Goal: Task Accomplishment & Management: Use online tool/utility

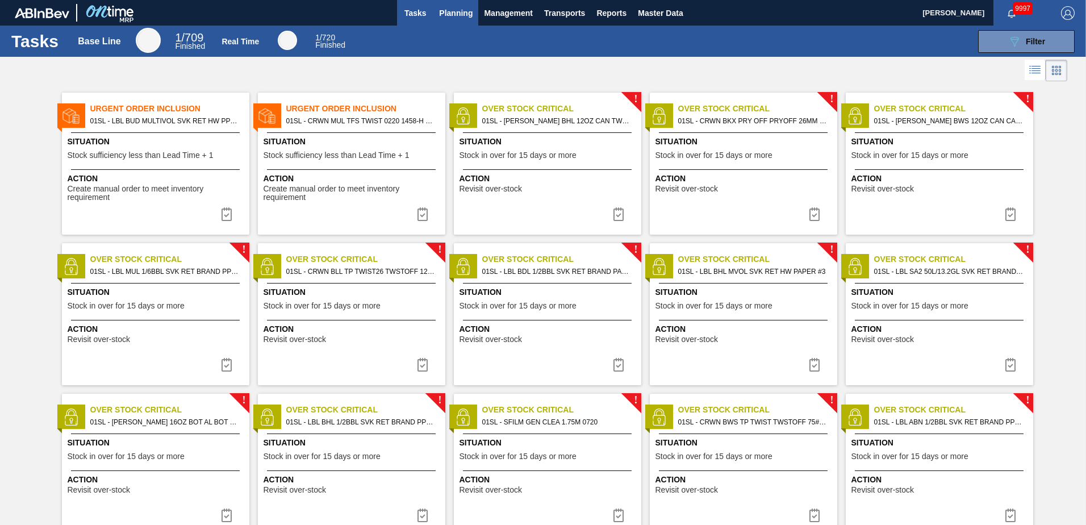
click at [458, 10] on span "Planning" at bounding box center [456, 13] width 34 height 14
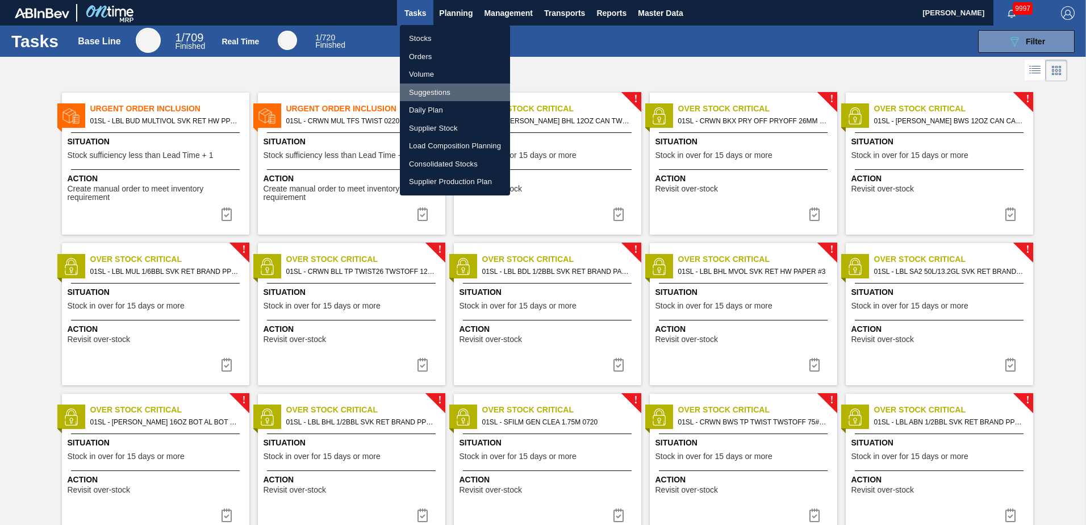
click at [429, 90] on li "Suggestions" at bounding box center [455, 92] width 110 height 18
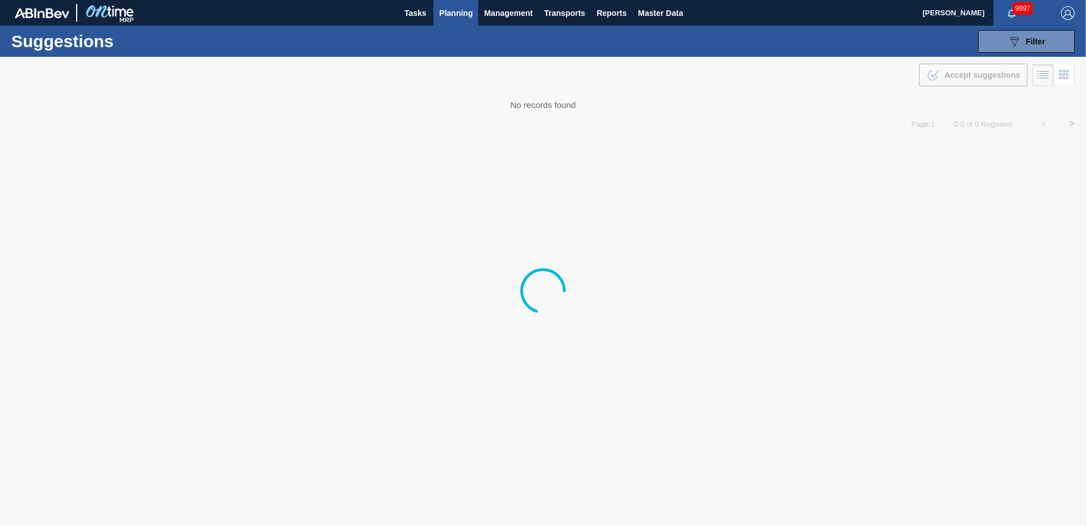
type from "[DATE]"
type to "[DATE]"
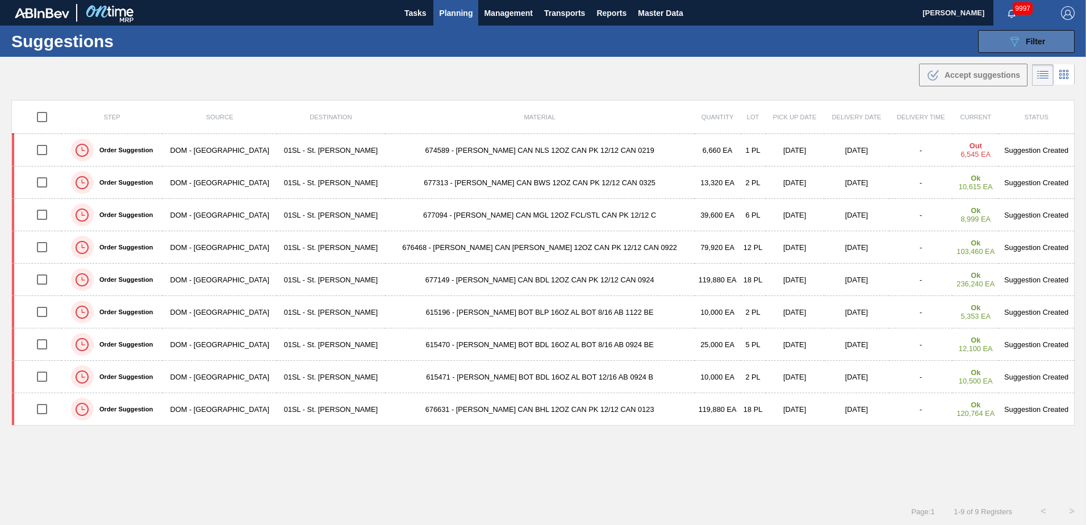
click at [1020, 37] on div "089F7B8B-B2A5-4AFE-B5C0-19BA573D28AC Filter" at bounding box center [1026, 42] width 37 height 14
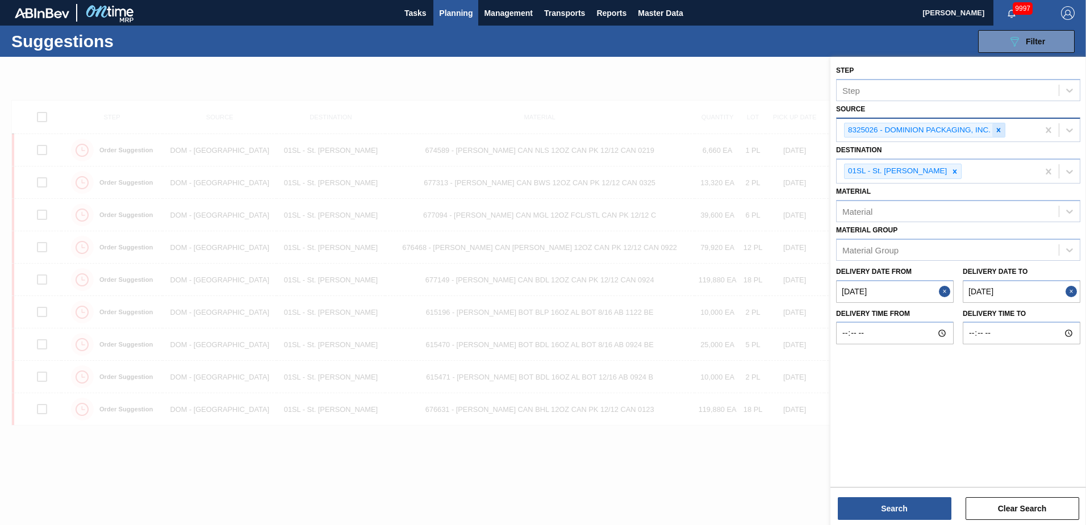
click at [1002, 129] on icon at bounding box center [998, 130] width 8 height 8
drag, startPoint x: 900, startPoint y: 206, endPoint x: 915, endPoint y: 204, distance: 14.9
click at [900, 207] on div "Material" at bounding box center [948, 208] width 222 height 16
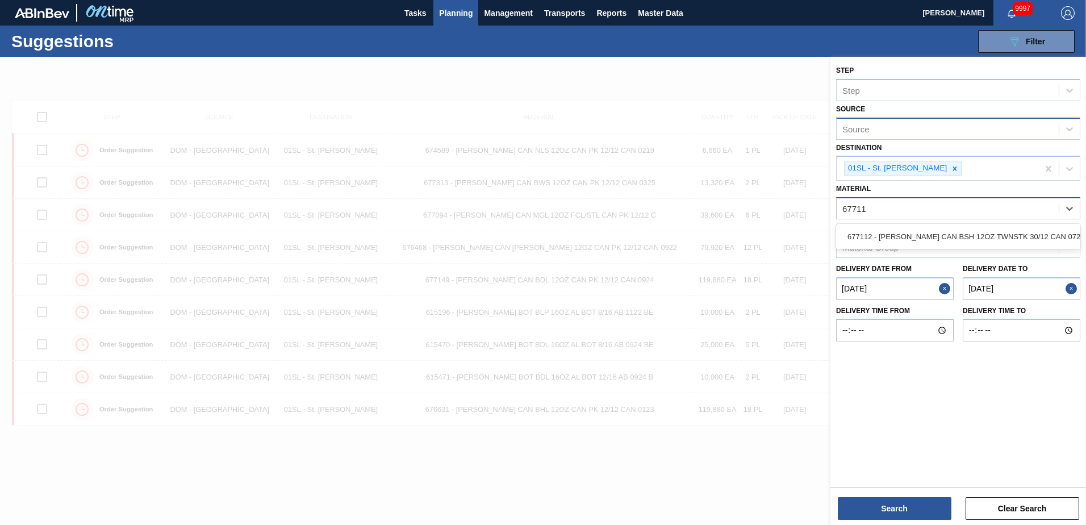
type input "677112"
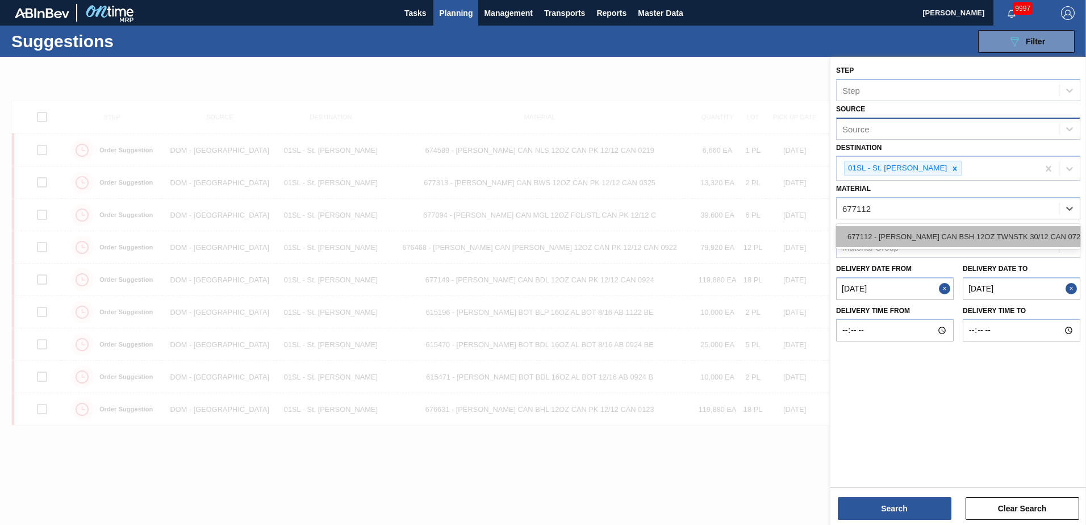
click at [924, 230] on div "677112 - [PERSON_NAME] CAN BSH 12OZ TWNSTK 30/12 CAN 0724" at bounding box center [958, 236] width 244 height 21
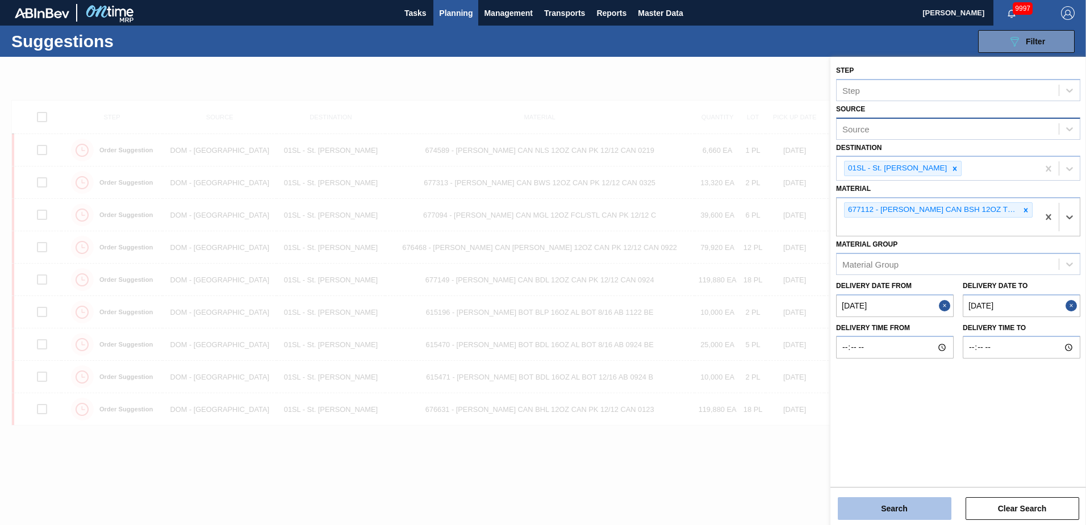
click at [885, 511] on button "Search" at bounding box center [895, 508] width 114 height 23
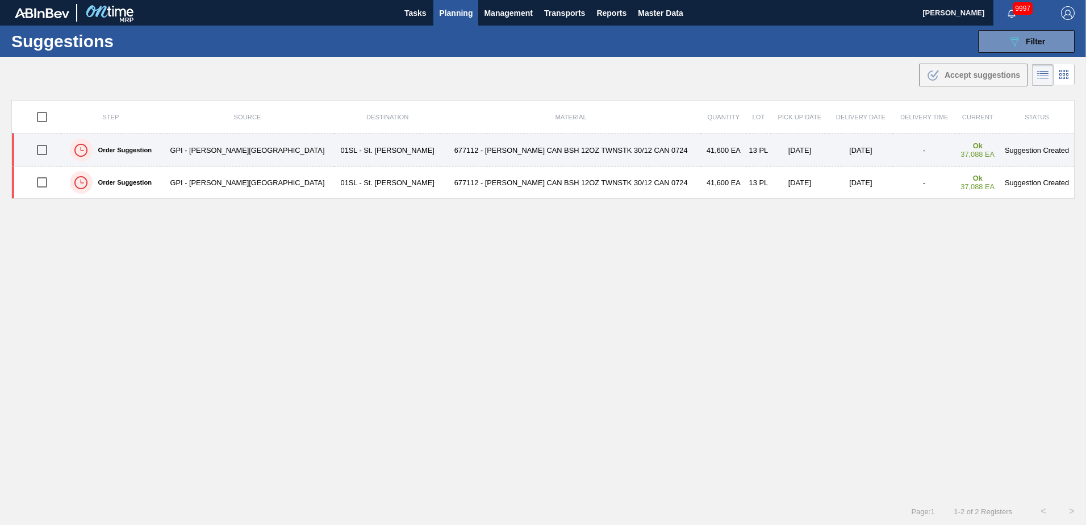
click at [41, 154] on input "checkbox" at bounding box center [42, 150] width 24 height 24
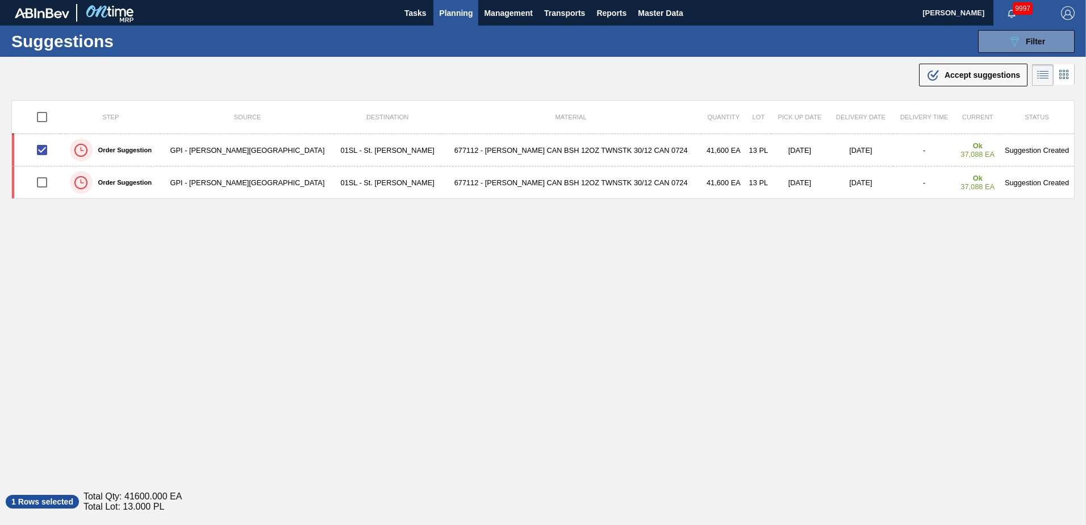
drag, startPoint x: 957, startPoint y: 76, endPoint x: 827, endPoint y: 149, distance: 148.8
click at [957, 76] on span "Accept suggestions" at bounding box center [982, 74] width 76 height 9
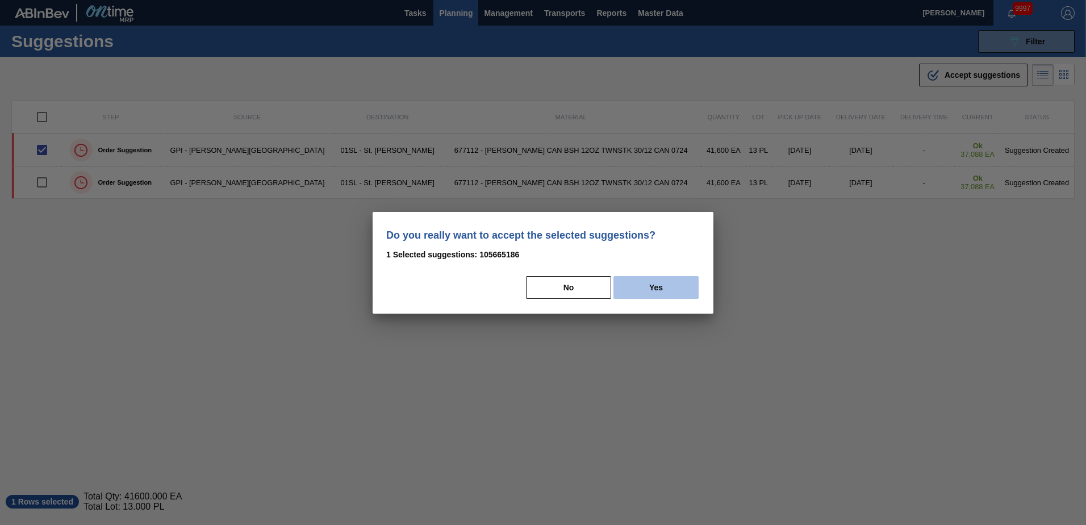
click at [675, 290] on button "Yes" at bounding box center [655, 287] width 85 height 23
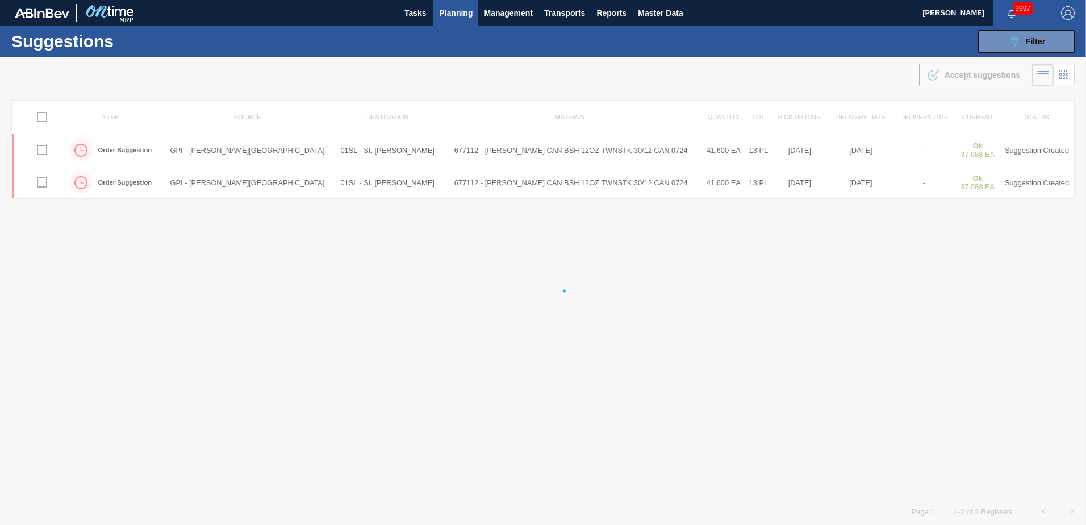
checkbox input "false"
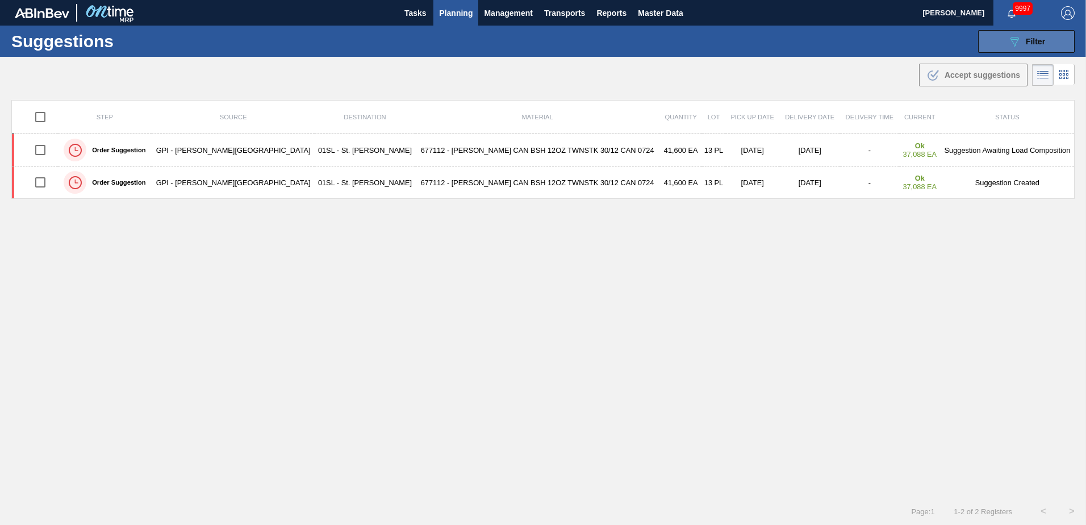
click at [1008, 43] on icon "089F7B8B-B2A5-4AFE-B5C0-19BA573D28AC" at bounding box center [1015, 42] width 14 height 14
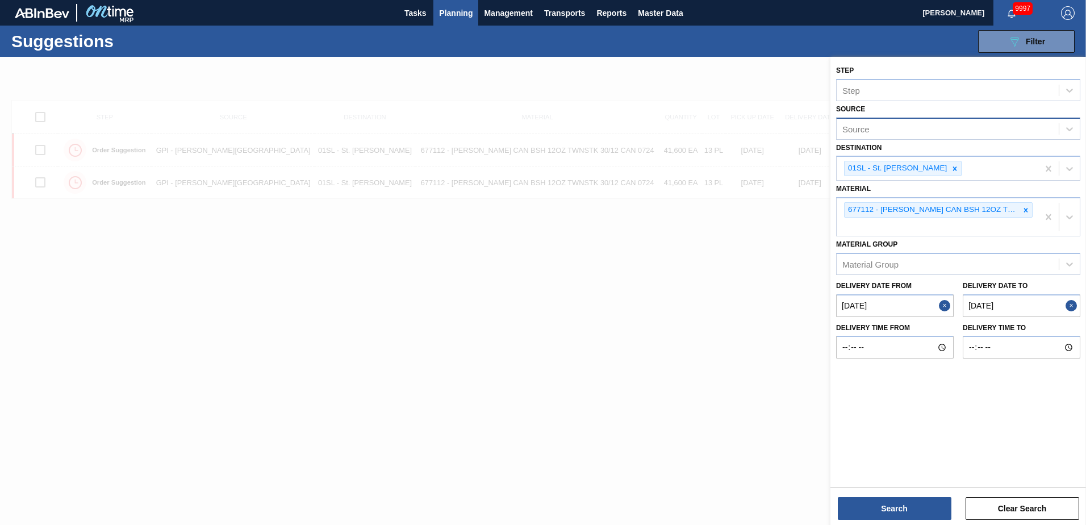
drag, startPoint x: 1026, startPoint y: 210, endPoint x: 1055, endPoint y: 196, distance: 32.5
click at [1028, 210] on icon at bounding box center [1026, 210] width 8 height 8
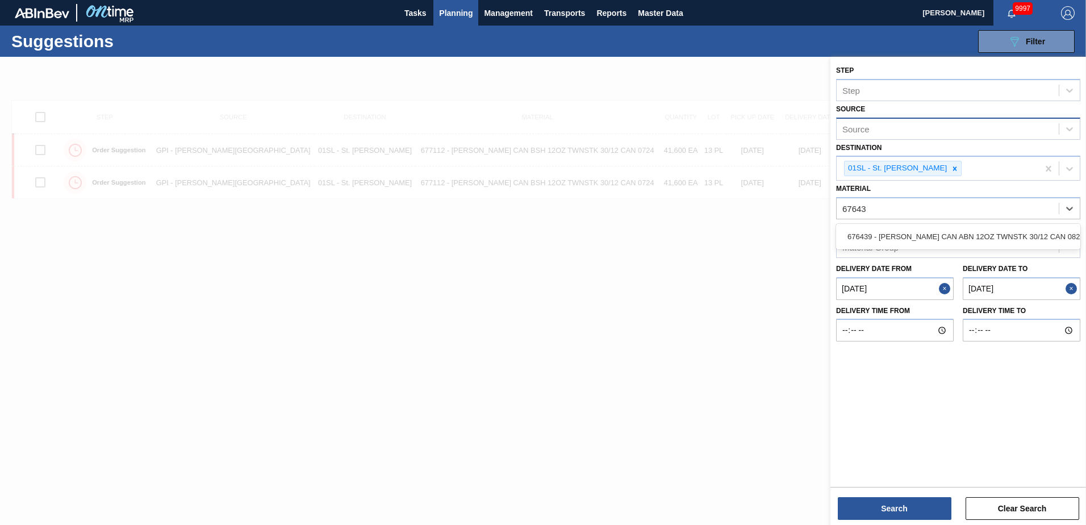
type input "676439"
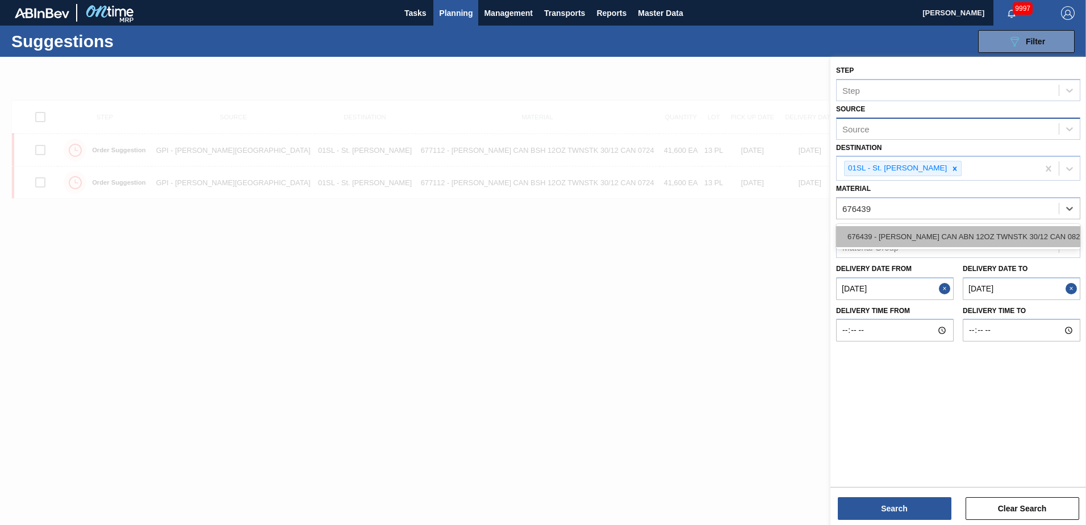
click at [981, 233] on div "676439 - [PERSON_NAME] CAN ABN 12OZ TWNSTK 30/12 CAN 0822" at bounding box center [958, 236] width 244 height 21
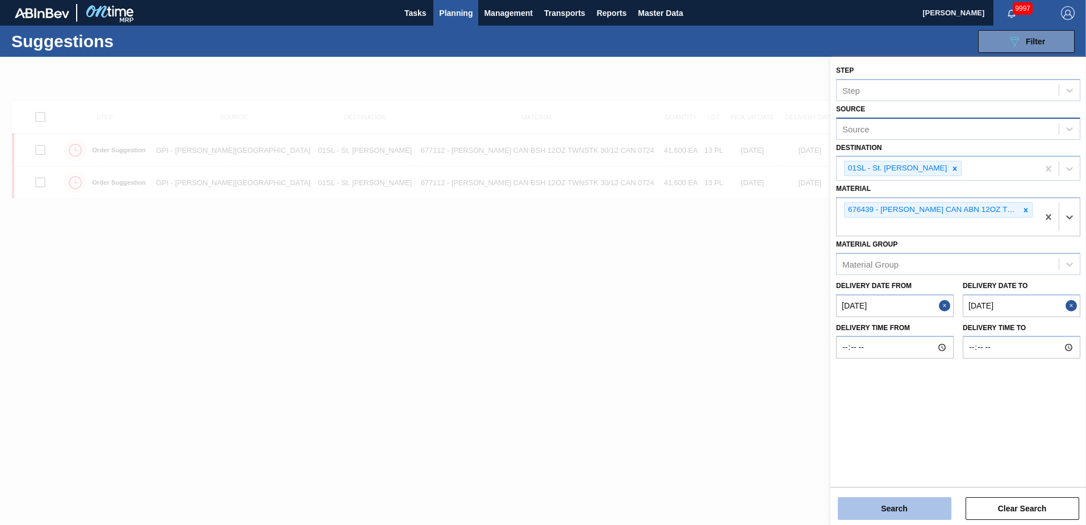
click at [880, 509] on button "Search" at bounding box center [895, 508] width 114 height 23
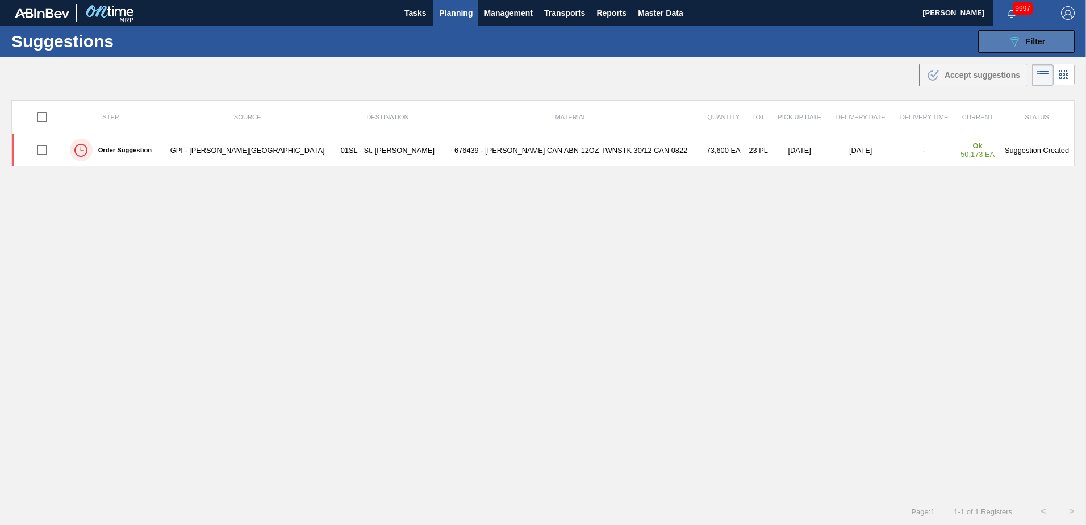
click at [1027, 41] on span "Filter" at bounding box center [1035, 41] width 19 height 9
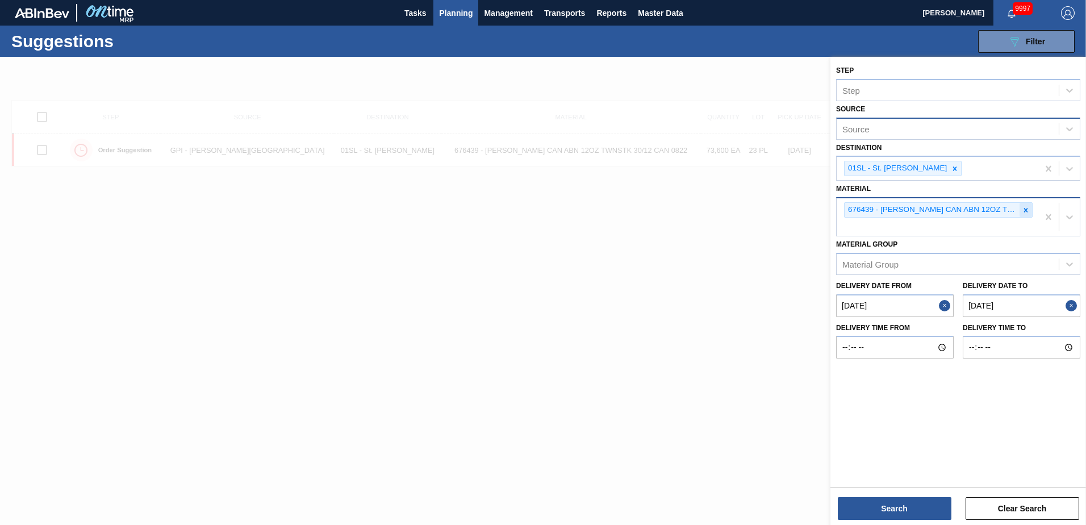
click at [1026, 210] on icon at bounding box center [1026, 210] width 4 height 4
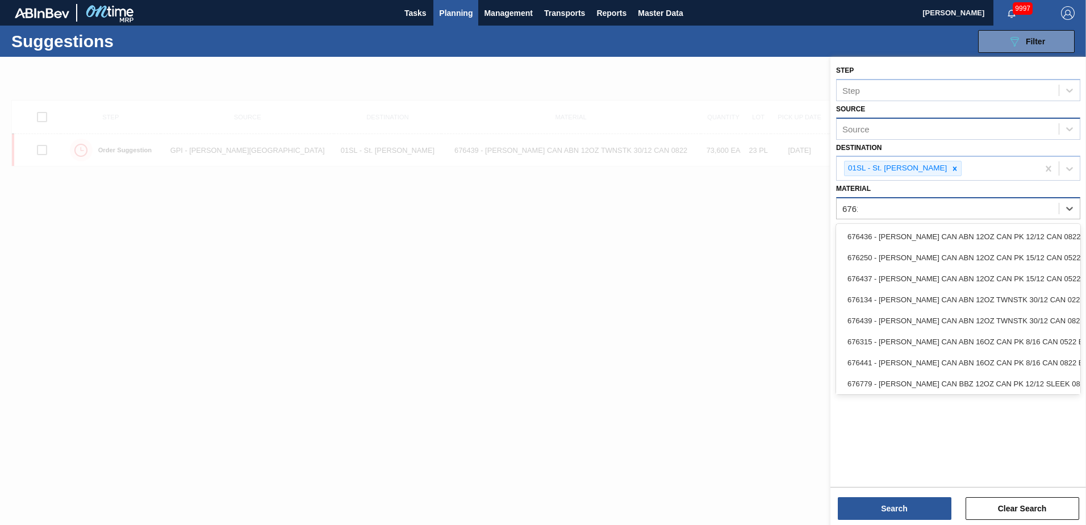
type input "676135"
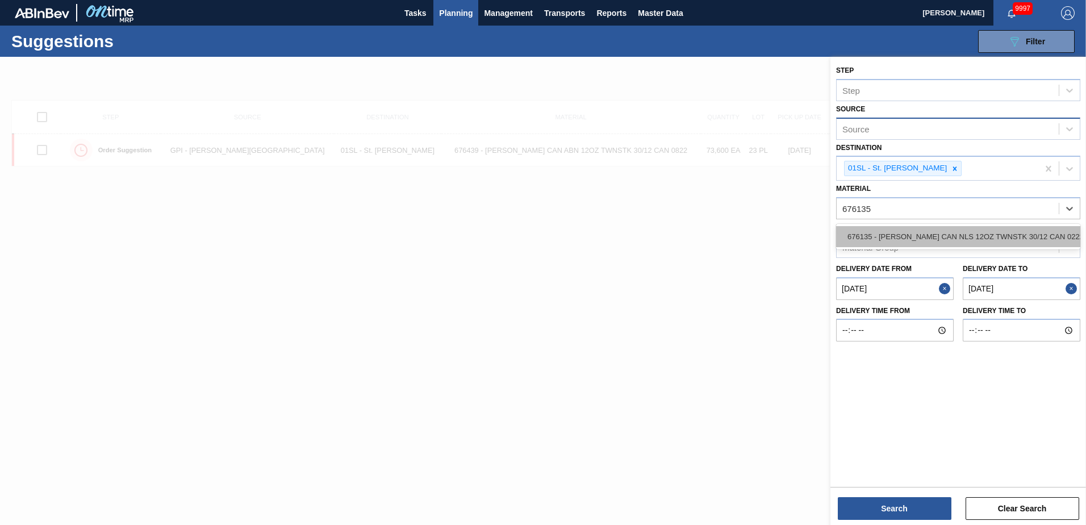
click at [1023, 233] on div "676135 - [PERSON_NAME] CAN NLS 12OZ TWNSTK 30/12 CAN 0222" at bounding box center [958, 236] width 244 height 21
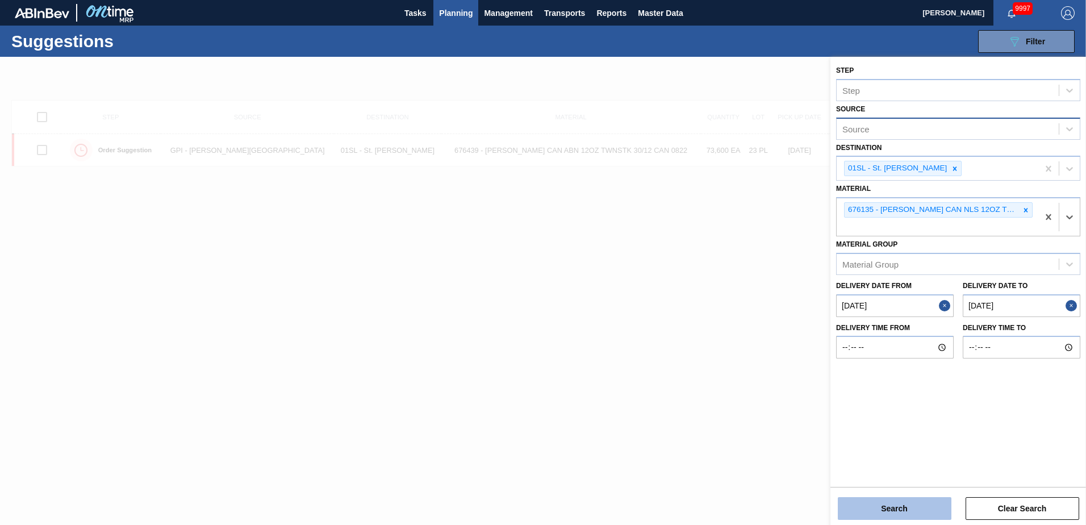
click at [906, 515] on button "Search" at bounding box center [895, 508] width 114 height 23
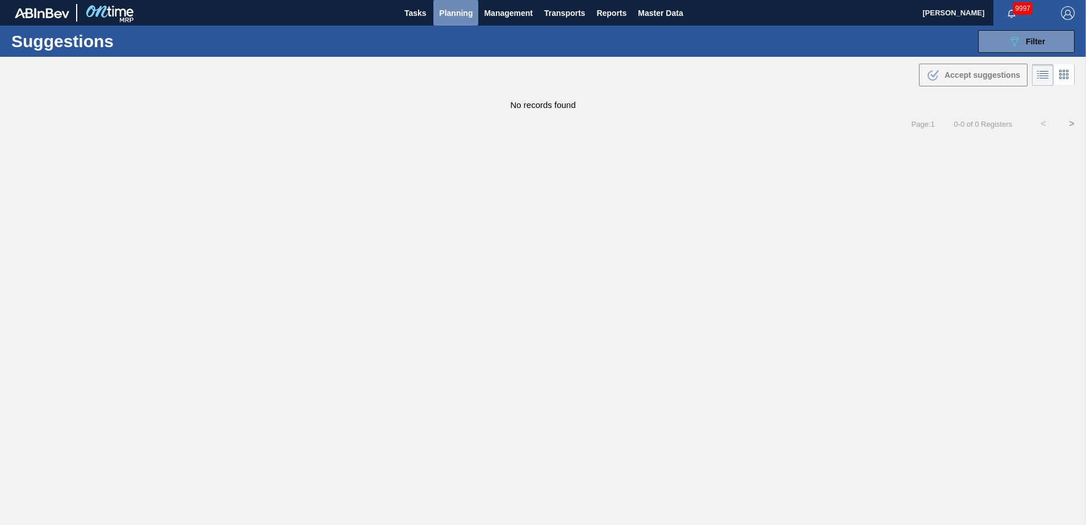
click at [464, 5] on button "Planning" at bounding box center [455, 13] width 45 height 26
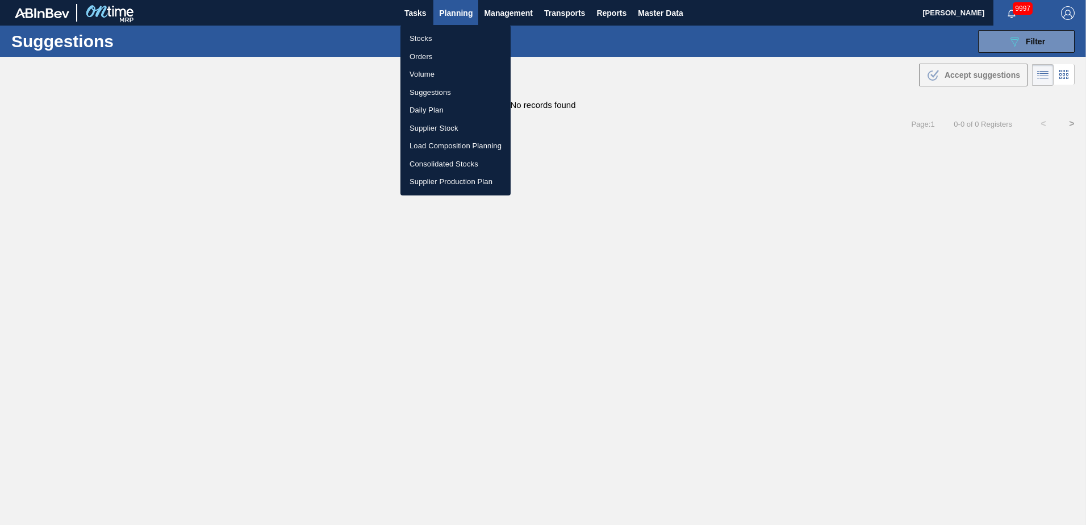
click at [446, 144] on li "Load Composition Planning" at bounding box center [455, 146] width 110 height 18
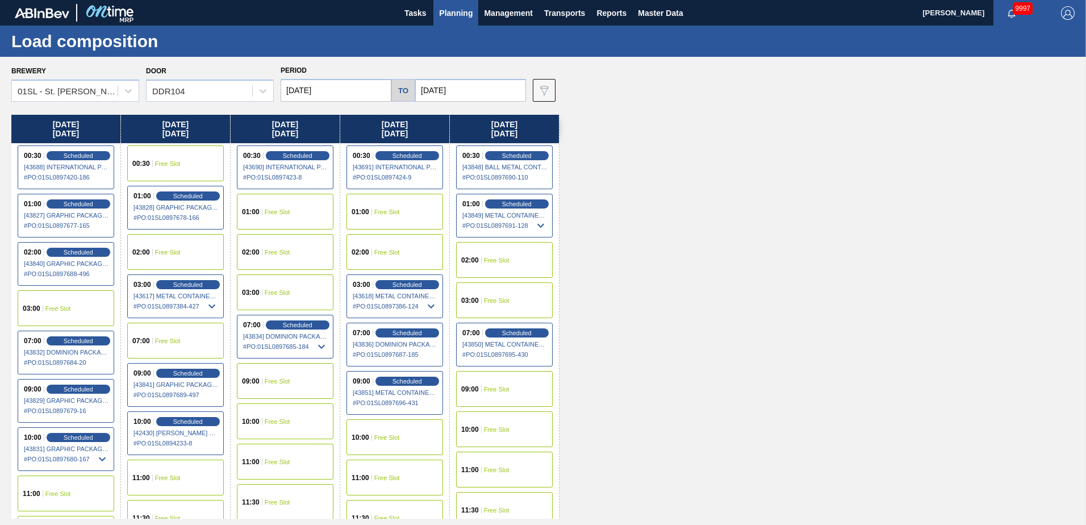
click at [191, 469] on div "11:00 Free Slot" at bounding box center [175, 477] width 97 height 36
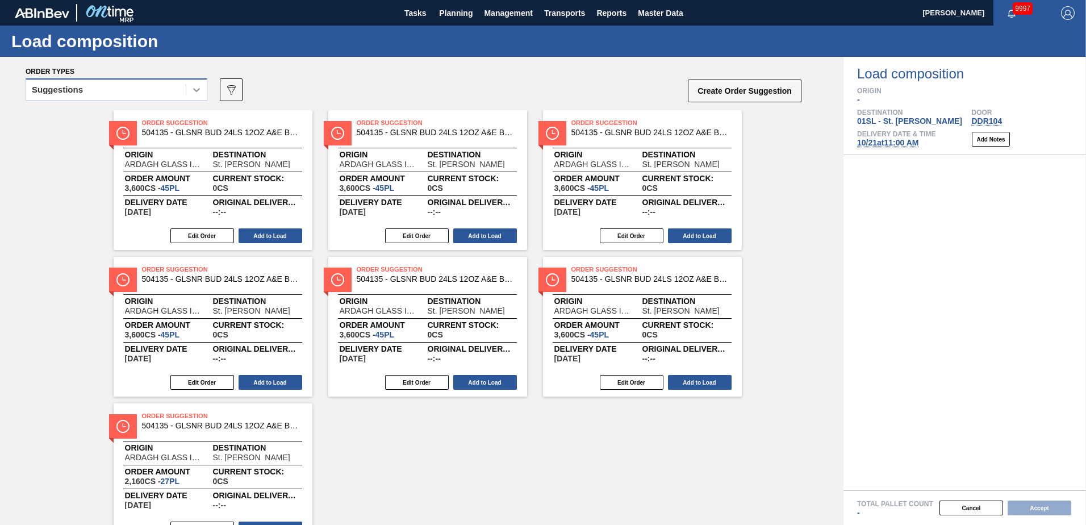
click at [193, 89] on icon at bounding box center [196, 89] width 11 height 11
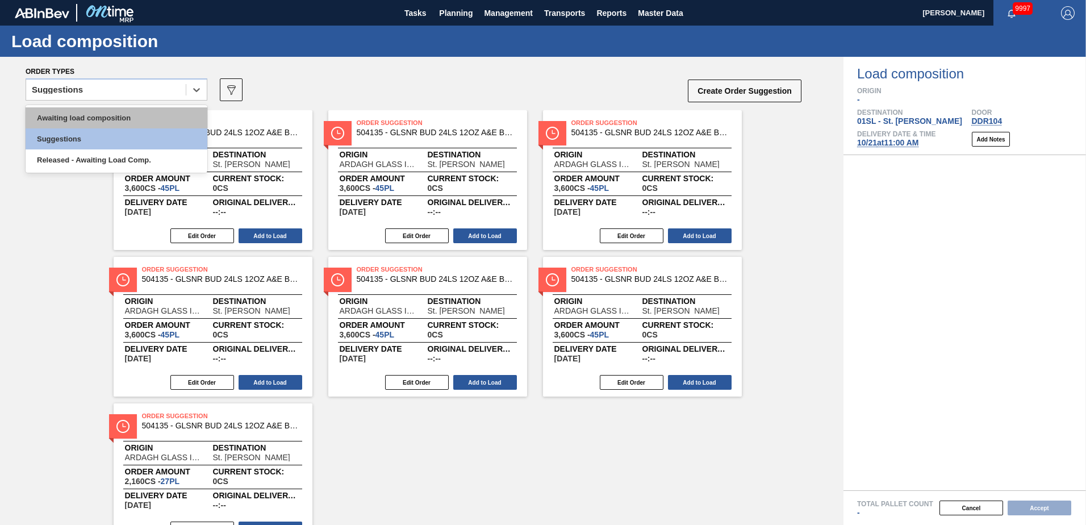
click at [148, 114] on div "Awaiting load composition" at bounding box center [117, 117] width 182 height 21
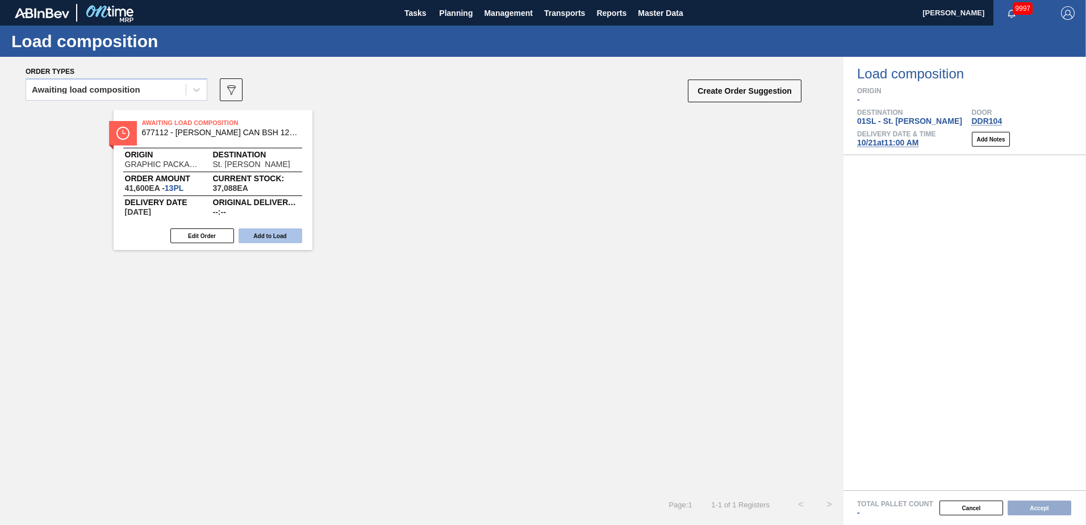
click at [264, 229] on button "Add to Load" at bounding box center [271, 235] width 64 height 15
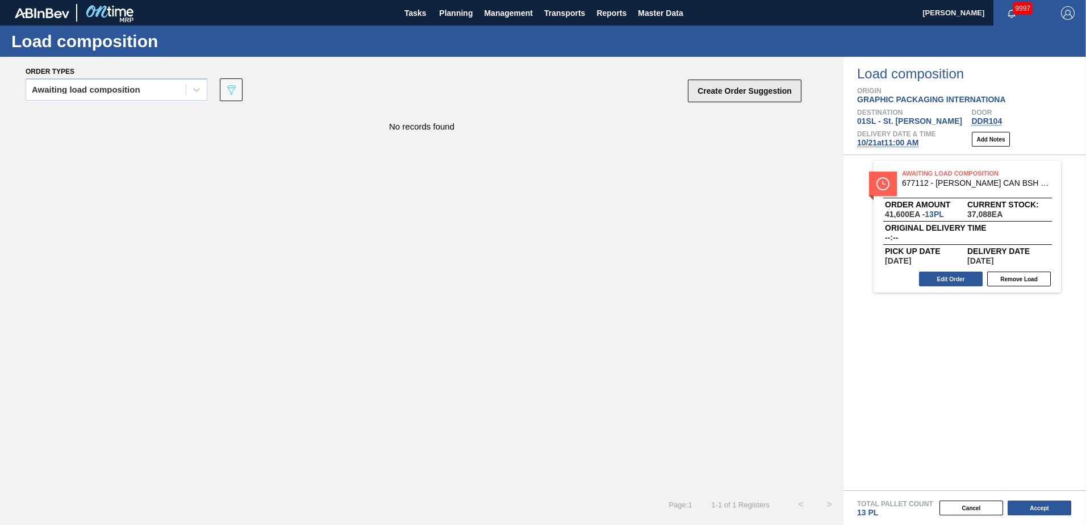
click at [729, 93] on button "Create Order Suggestion" at bounding box center [745, 91] width 114 height 23
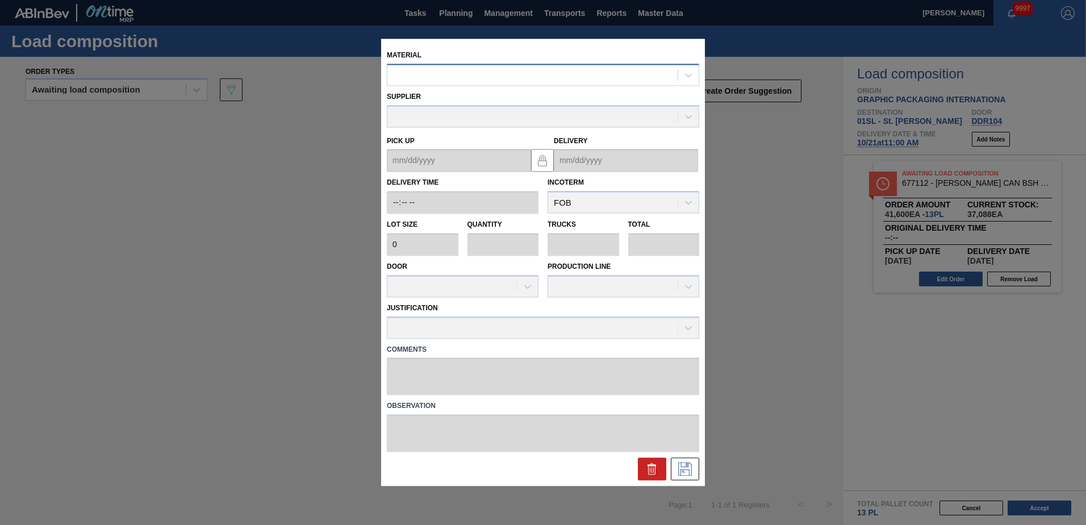
click at [578, 78] on div at bounding box center [532, 75] width 290 height 16
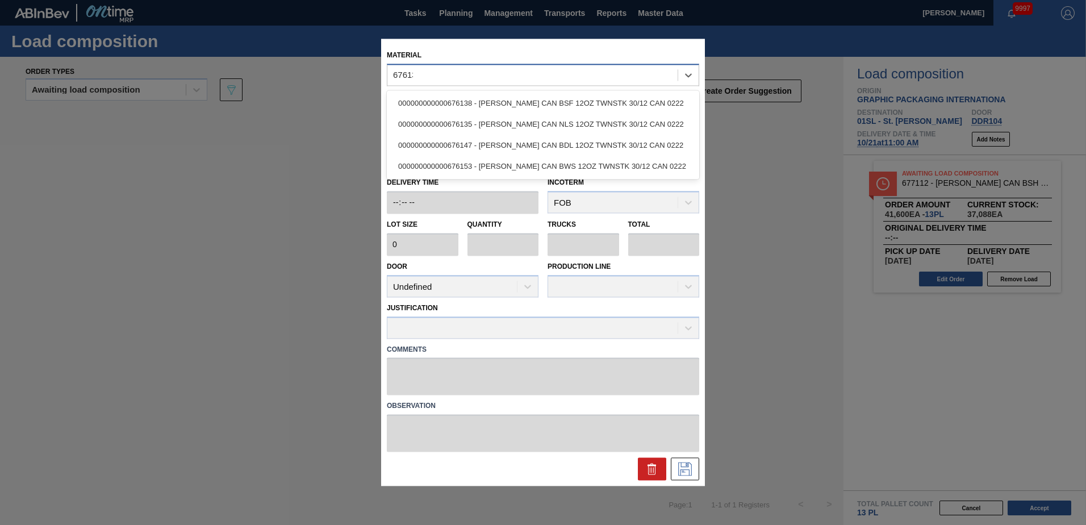
type input "676135"
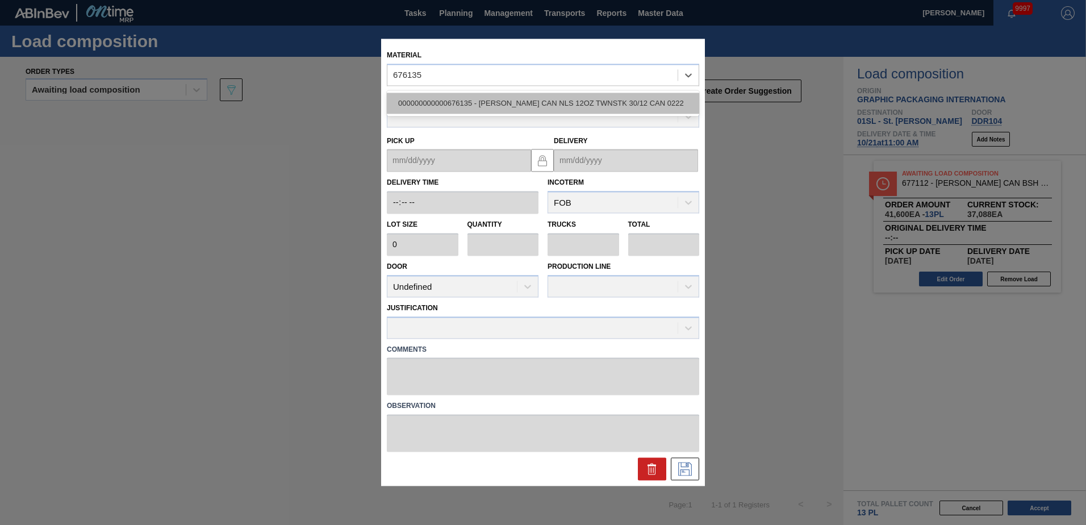
click at [580, 104] on div "000000000000676135 - [PERSON_NAME] CAN NLS 12OZ TWNSTK 30/12 CAN 0222" at bounding box center [543, 103] width 312 height 21
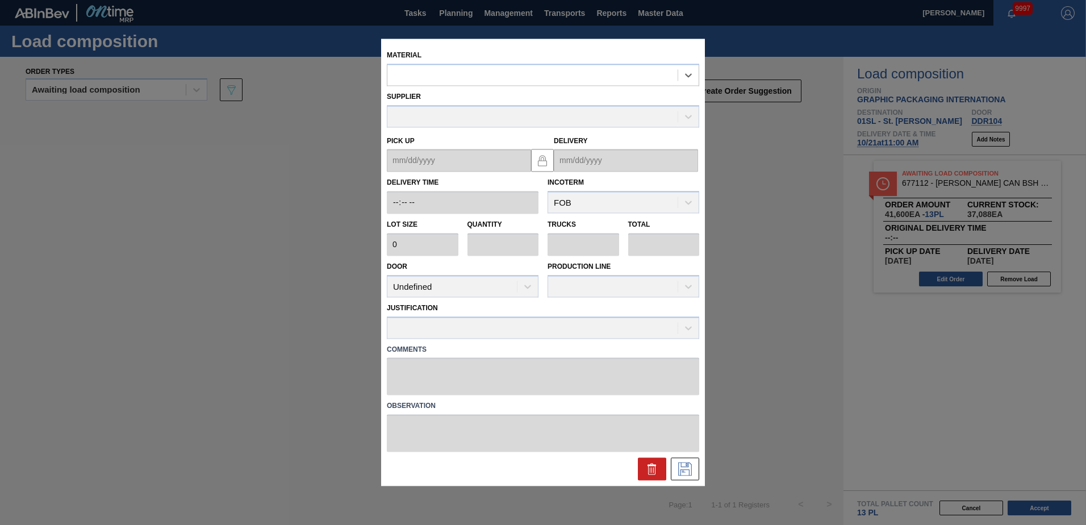
type input "3,200"
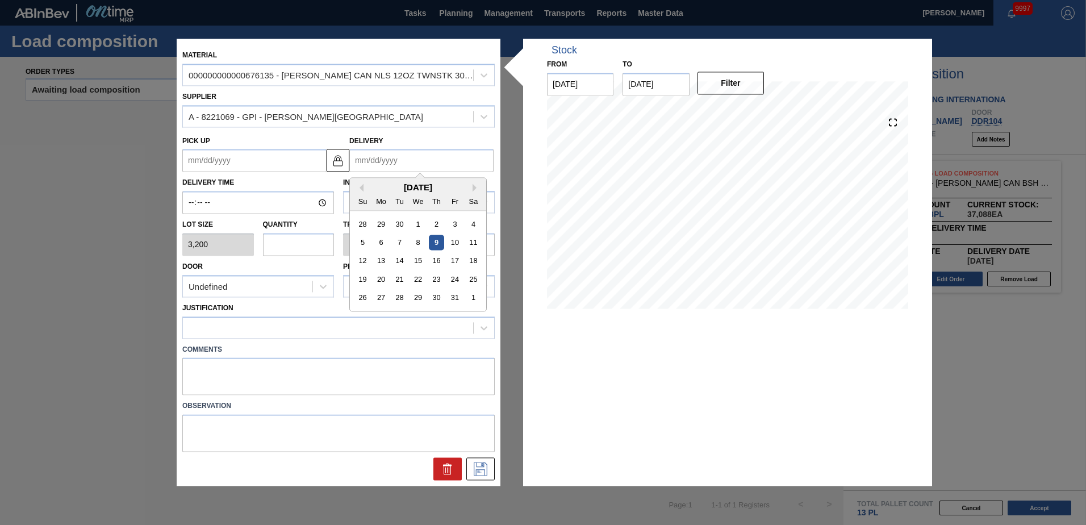
click at [429, 160] on input "Delivery" at bounding box center [421, 160] width 144 height 23
click at [403, 280] on div "21" at bounding box center [399, 279] width 15 height 15
type up "[DATE]"
type input "[DATE]"
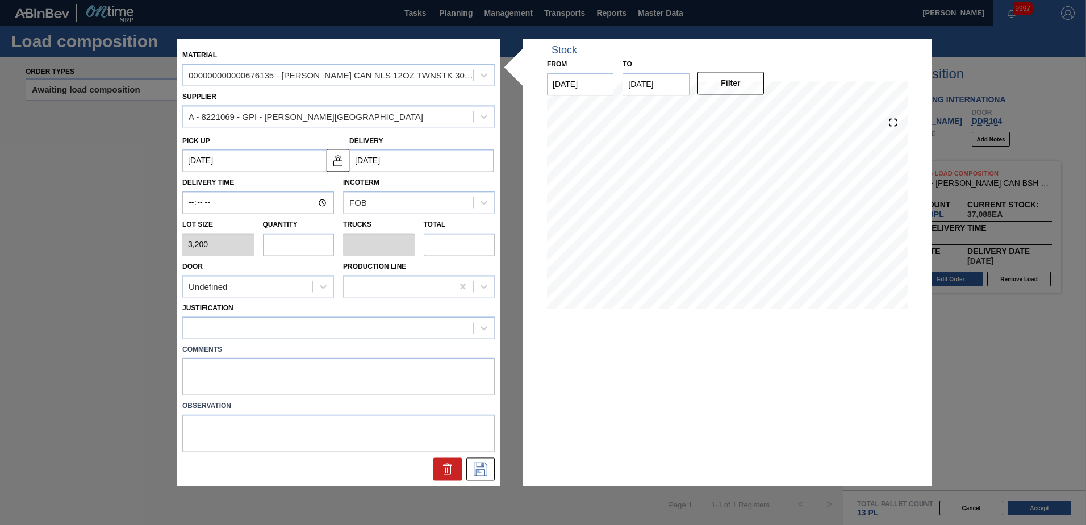
click at [317, 247] on input "text" at bounding box center [299, 244] width 72 height 23
type input "1"
type input "0.038"
type input "3,200"
type input "1"
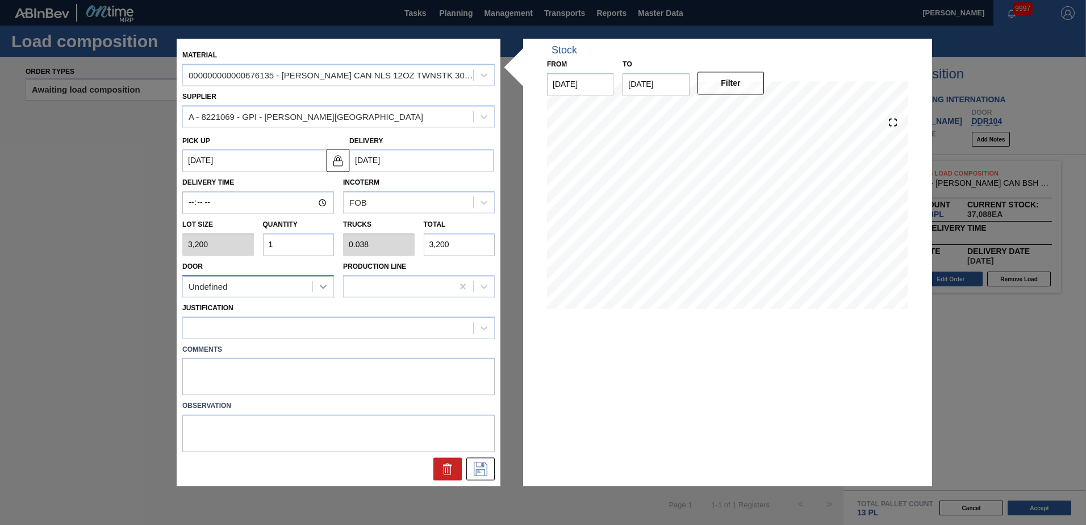
click at [327, 290] on icon at bounding box center [322, 286] width 11 height 11
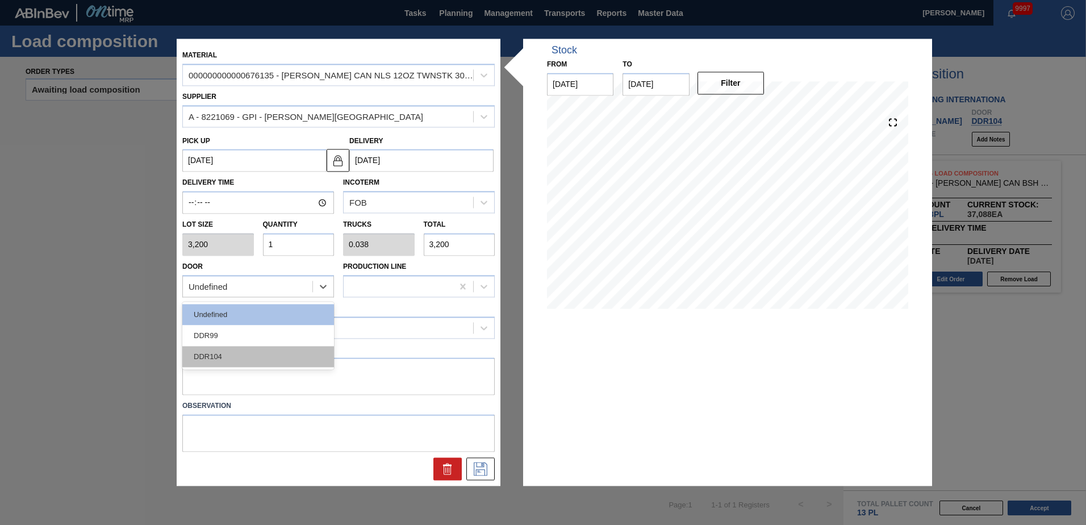
click at [241, 366] on div "DDR104" at bounding box center [258, 356] width 152 height 21
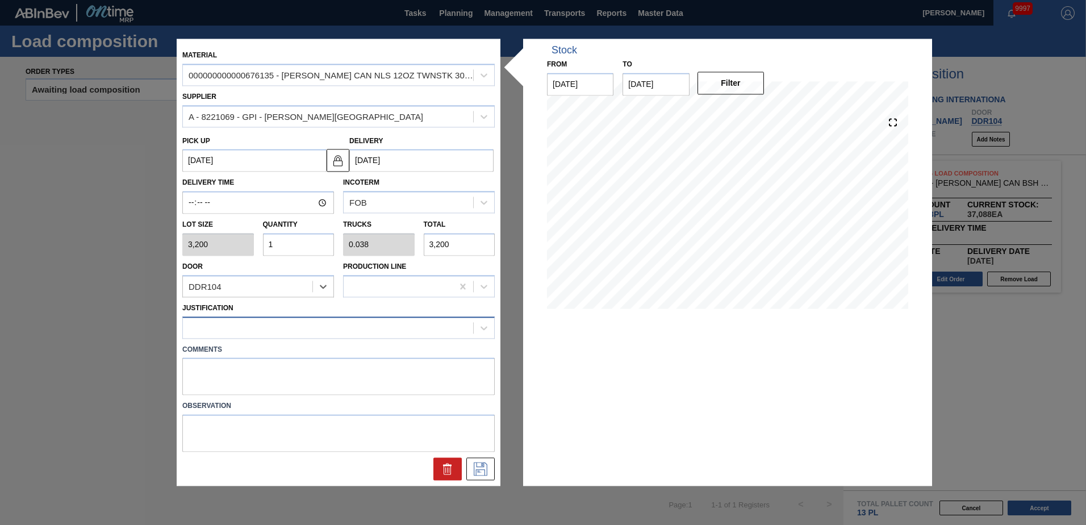
click at [276, 334] on div at bounding box center [328, 327] width 290 height 16
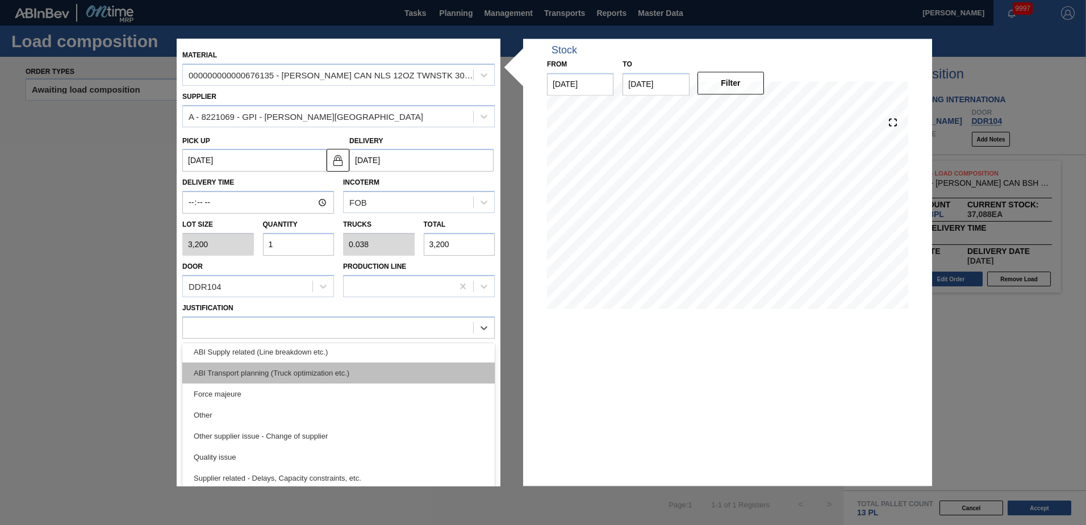
scroll to position [156, 0]
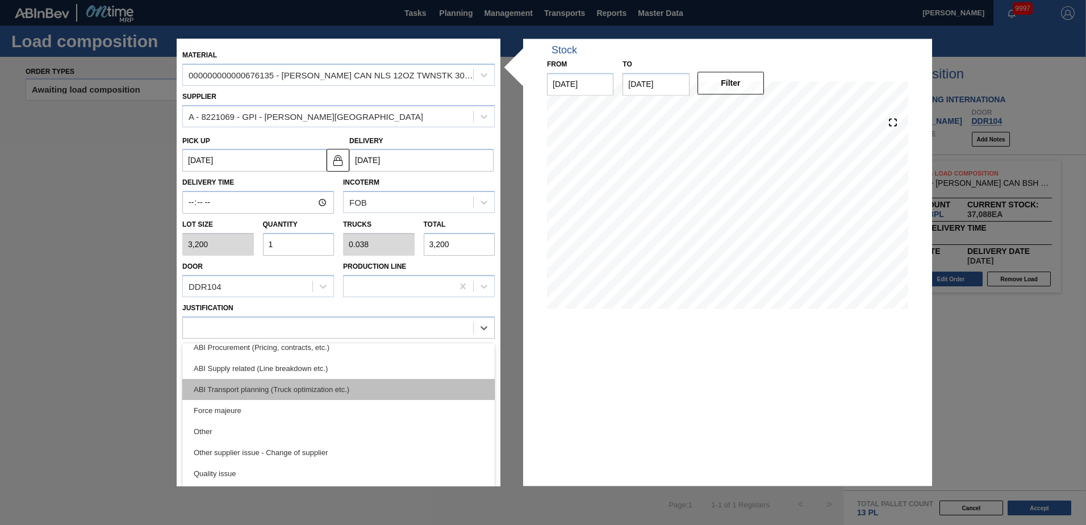
click at [312, 391] on div "ABI Transport planning (Truck optimization etc.)" at bounding box center [338, 389] width 312 height 21
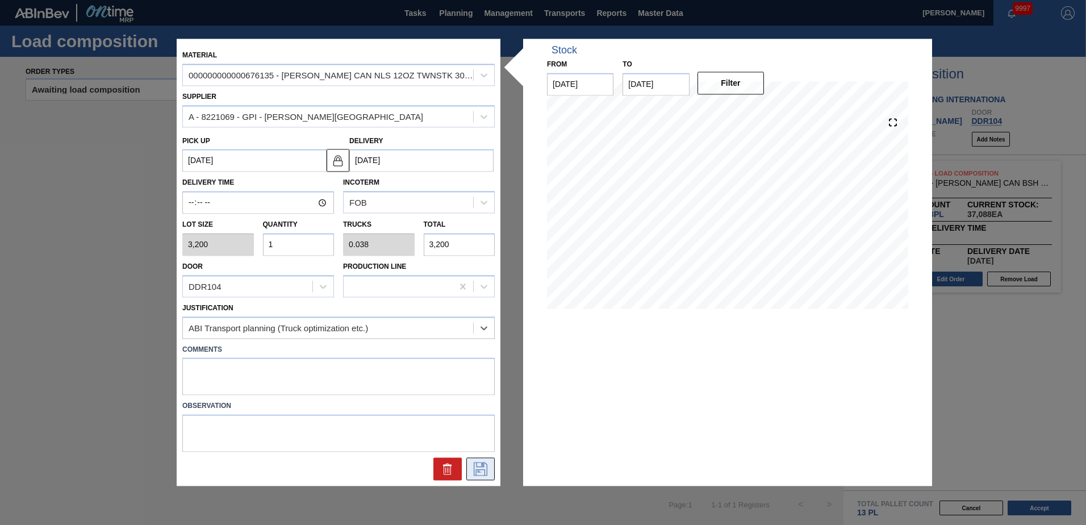
click at [480, 473] on icon at bounding box center [480, 469] width 18 height 14
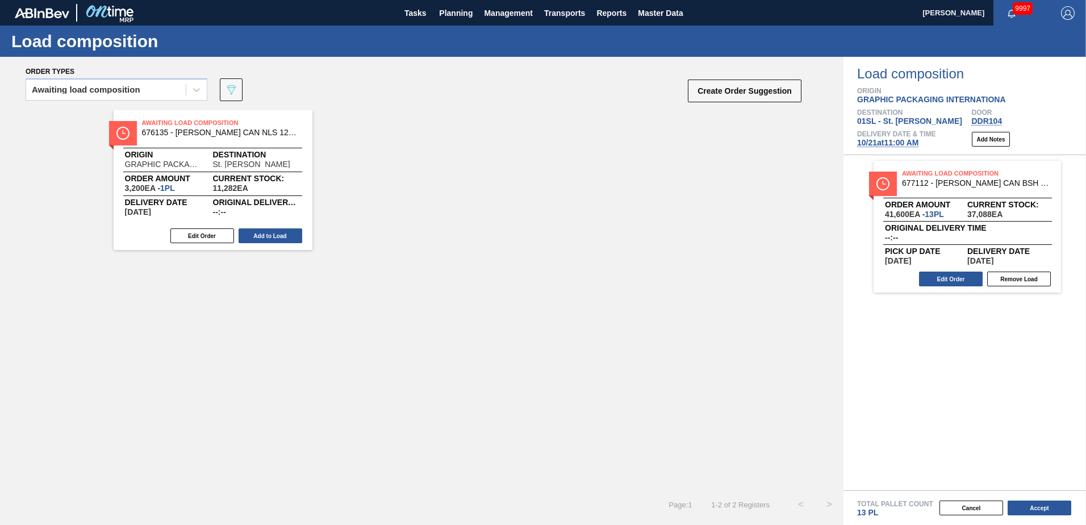
click at [254, 232] on button "Add to Load" at bounding box center [271, 235] width 64 height 15
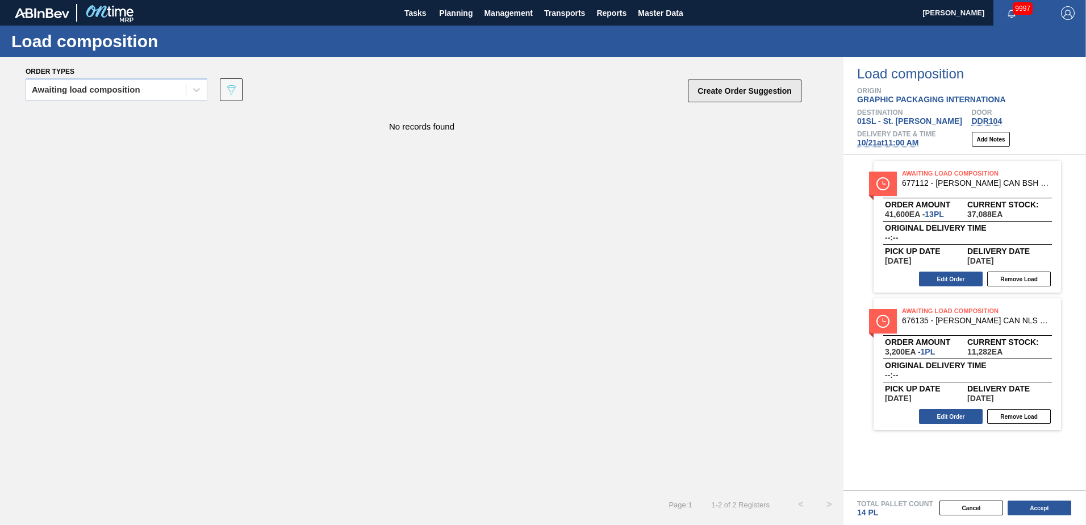
click at [733, 82] on button "Create Order Suggestion" at bounding box center [745, 91] width 114 height 23
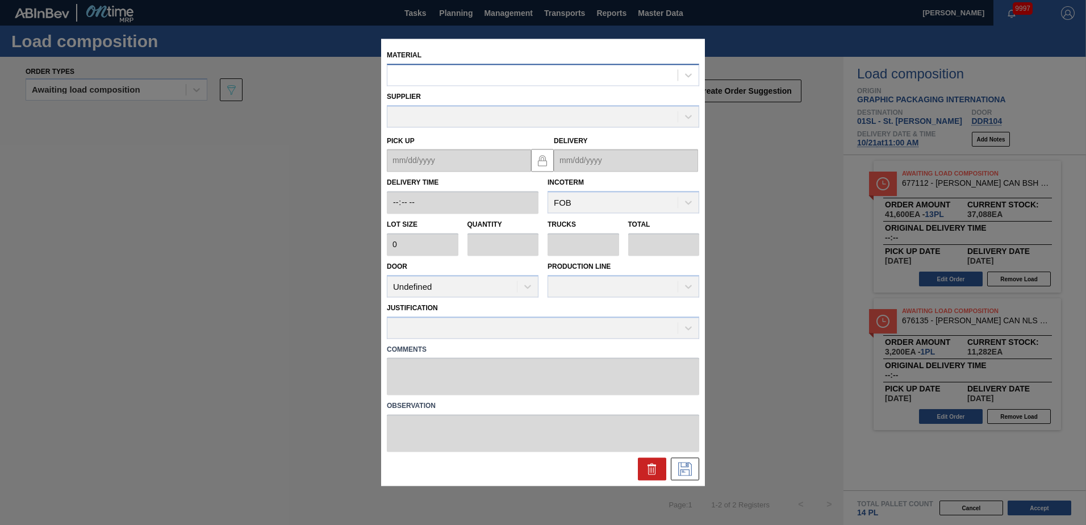
click at [542, 77] on div at bounding box center [532, 75] width 290 height 16
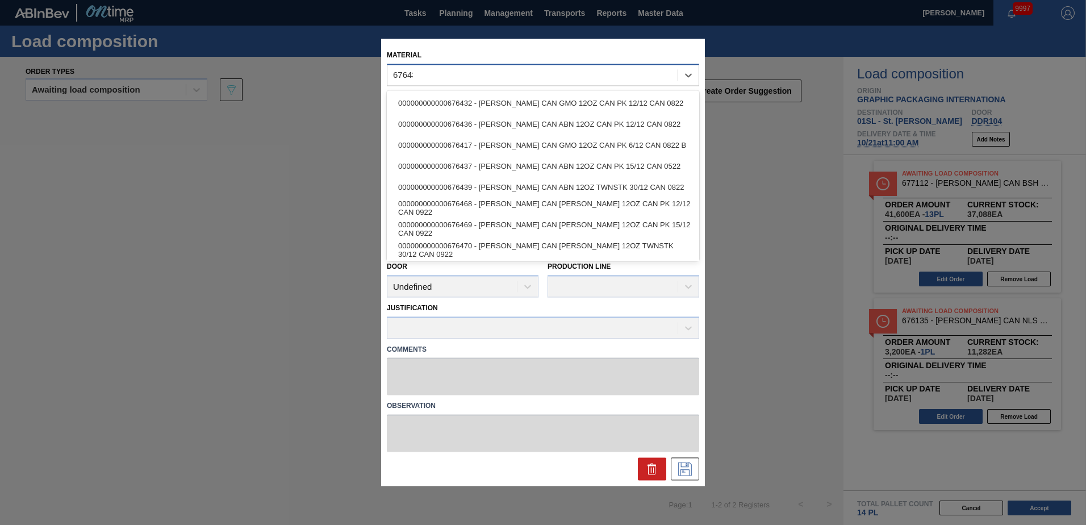
type input "676439"
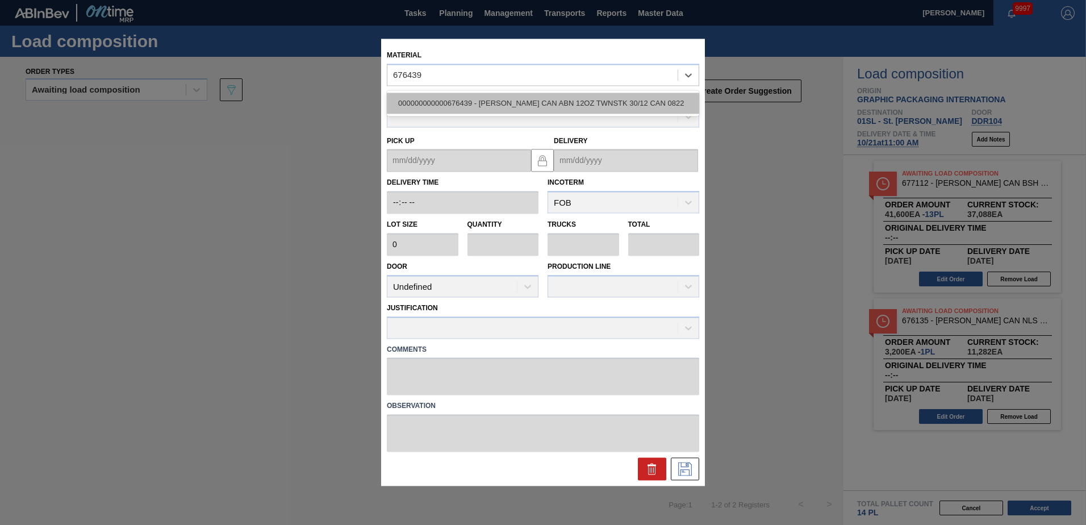
click at [544, 101] on div "000000000000676439 - [PERSON_NAME] CAN ABN 12OZ TWNSTK 30/12 CAN 0822" at bounding box center [543, 103] width 312 height 21
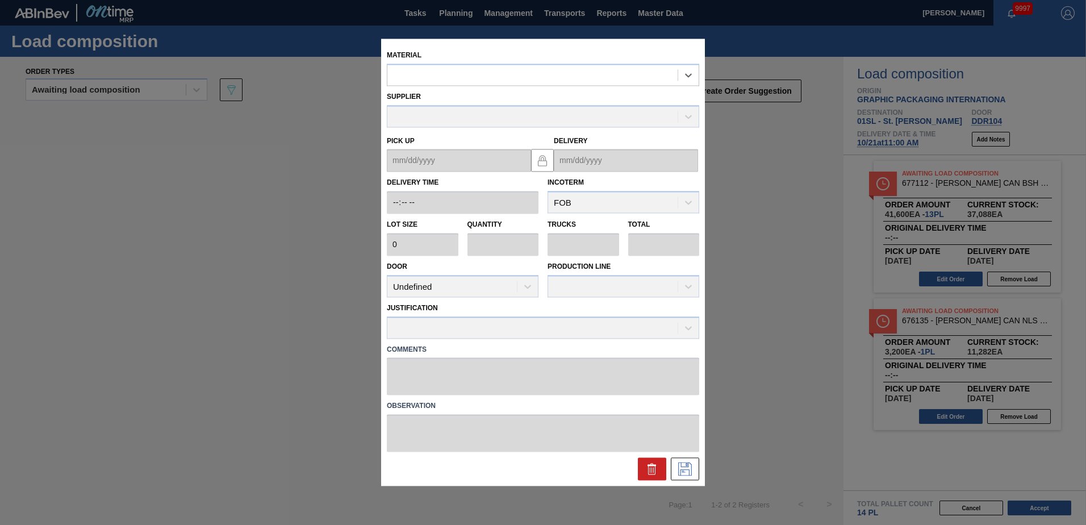
type input "3,200"
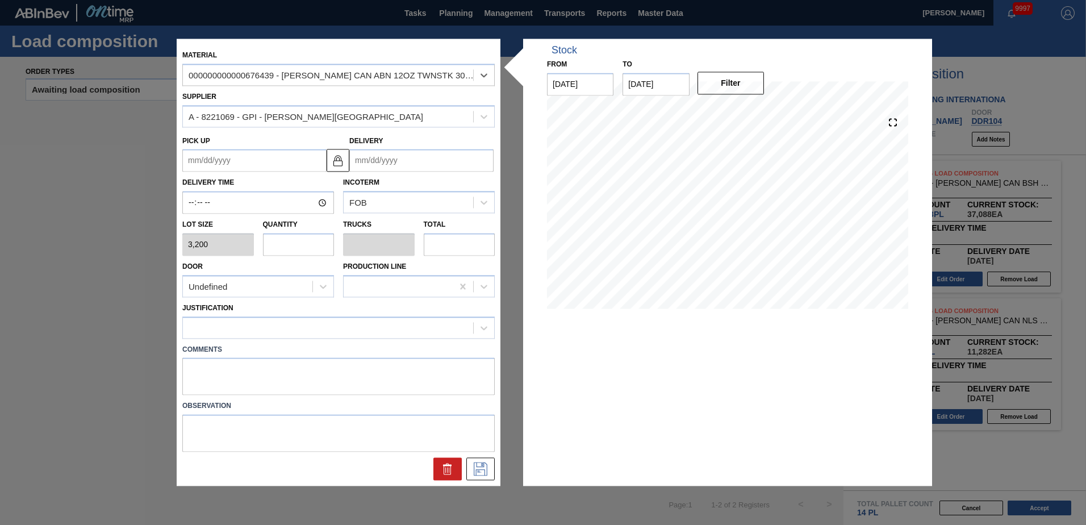
click at [380, 160] on input "Delivery" at bounding box center [421, 160] width 144 height 23
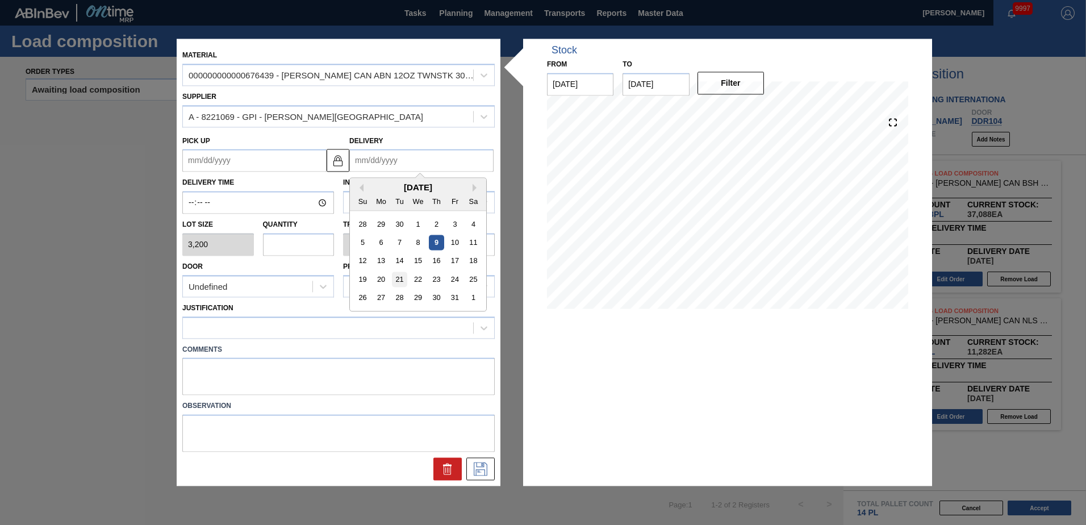
click at [405, 283] on div "21" at bounding box center [399, 279] width 15 height 15
type up "[DATE]"
type input "[DATE]"
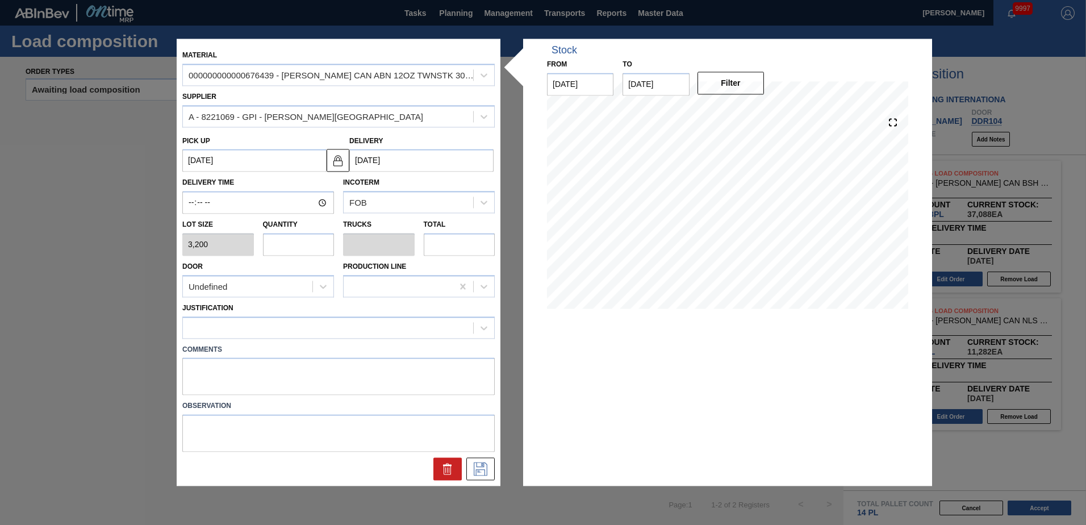
click at [317, 243] on input "text" at bounding box center [299, 244] width 72 height 23
type input "1"
type input "0.038"
type input "3,200"
type input "12"
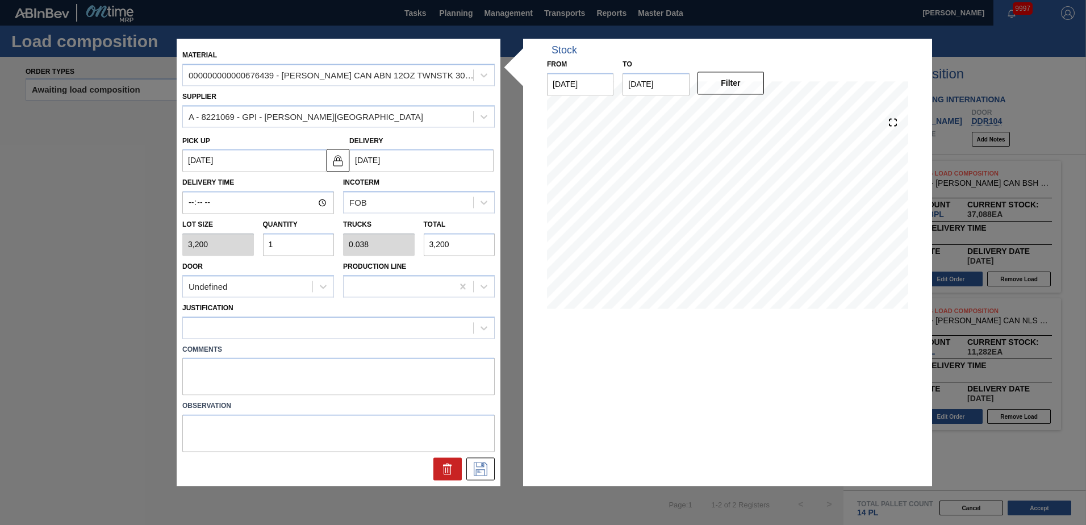
type input "0.462"
type input "38,400"
type input "12"
click at [323, 282] on icon at bounding box center [322, 286] width 11 height 11
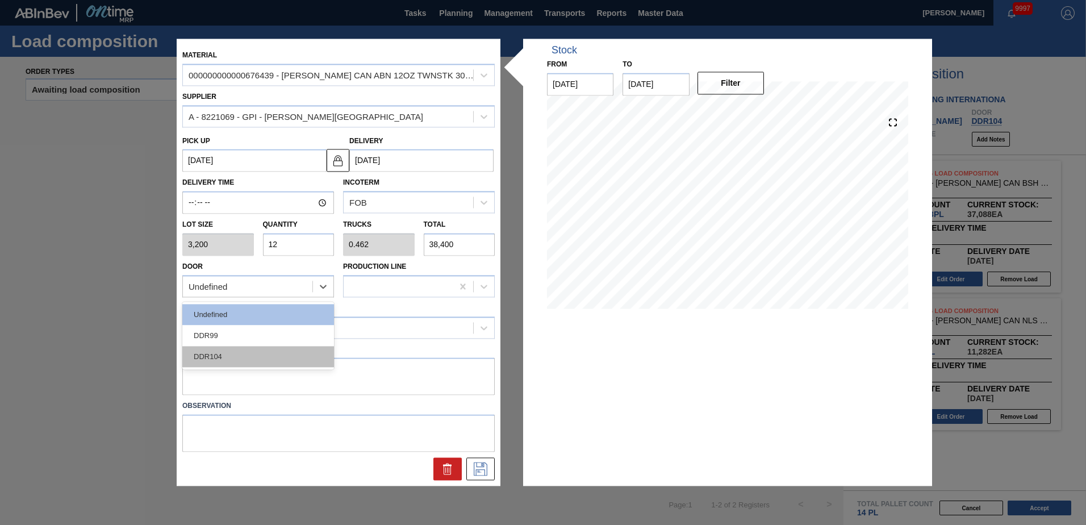
click at [271, 361] on div "DDR104" at bounding box center [258, 356] width 152 height 21
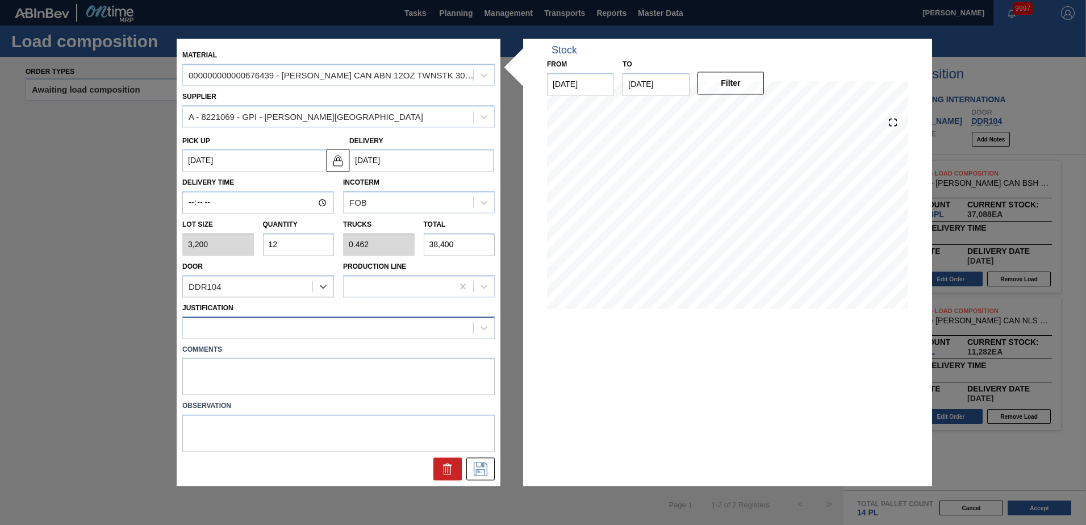
click at [292, 329] on div at bounding box center [328, 327] width 290 height 16
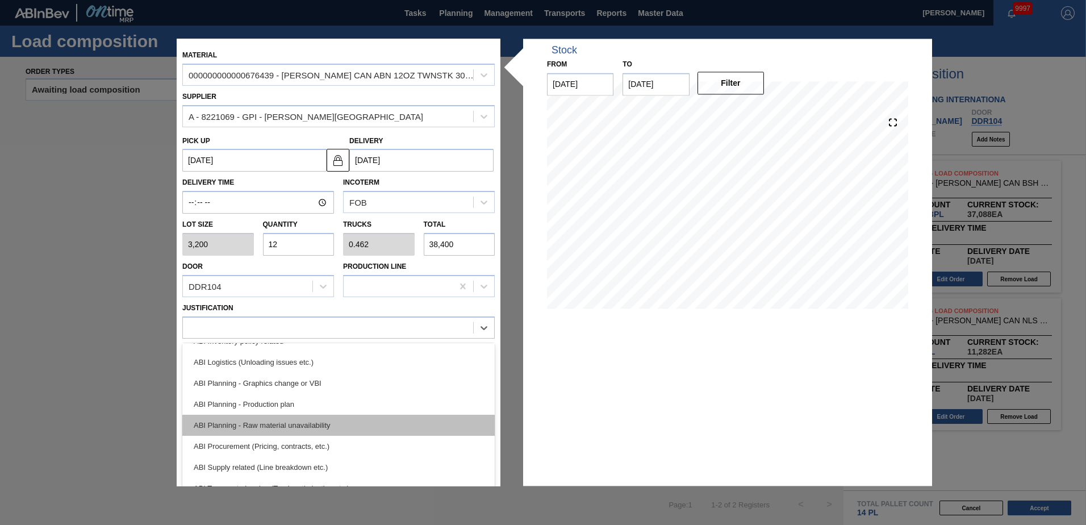
scroll to position [114, 0]
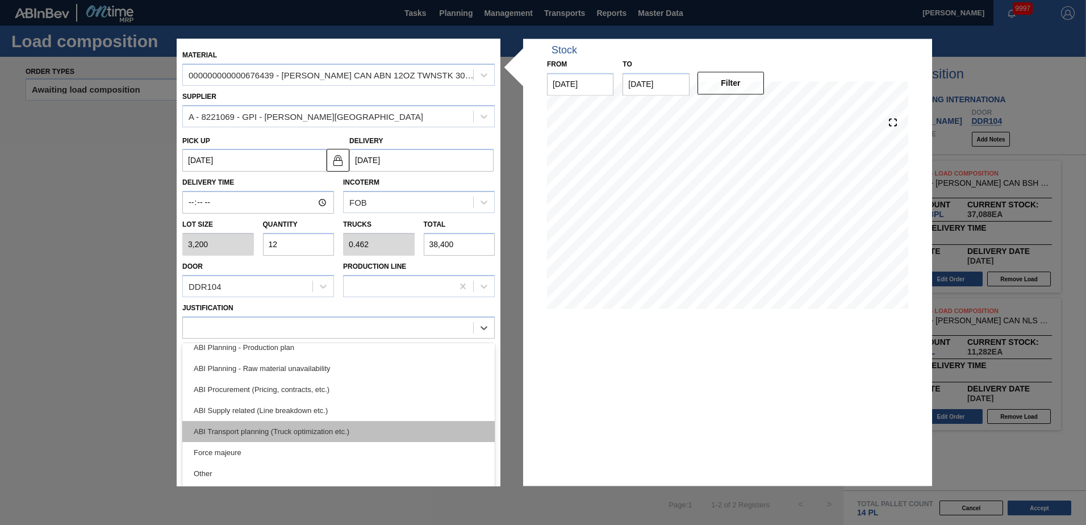
click at [315, 431] on div "ABI Transport planning (Truck optimization etc.)" at bounding box center [338, 431] width 312 height 21
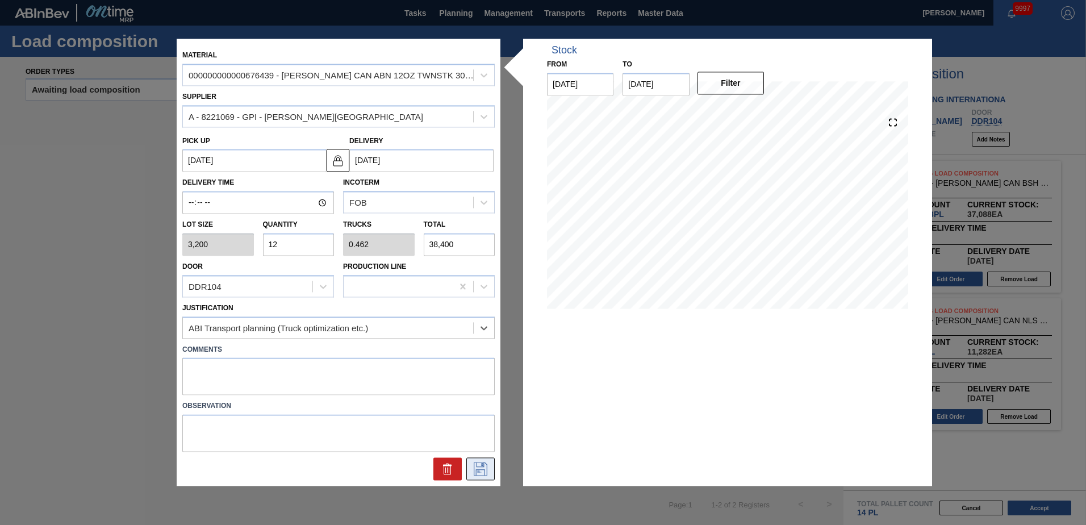
click at [476, 466] on icon at bounding box center [481, 469] width 14 height 14
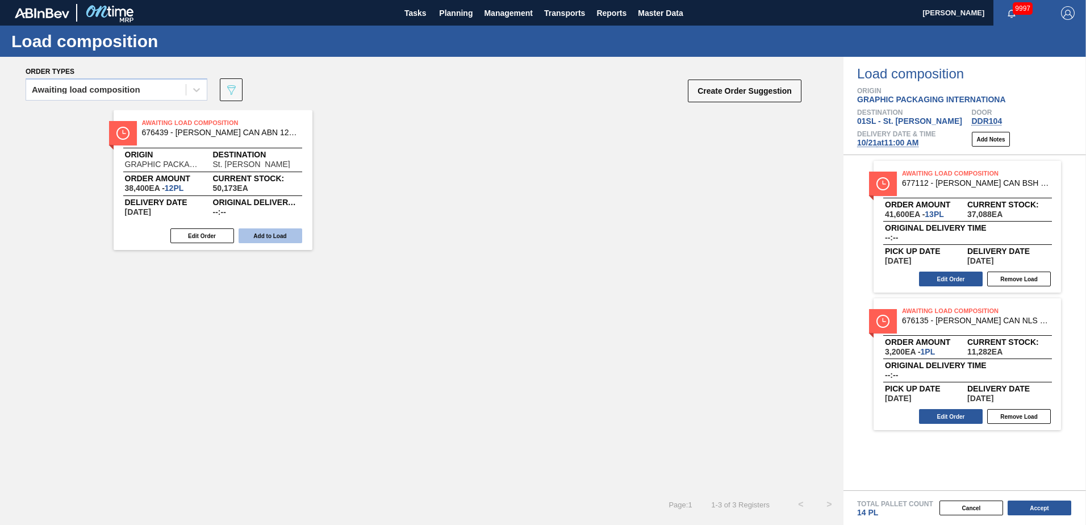
click at [278, 237] on button "Add to Load" at bounding box center [271, 235] width 64 height 15
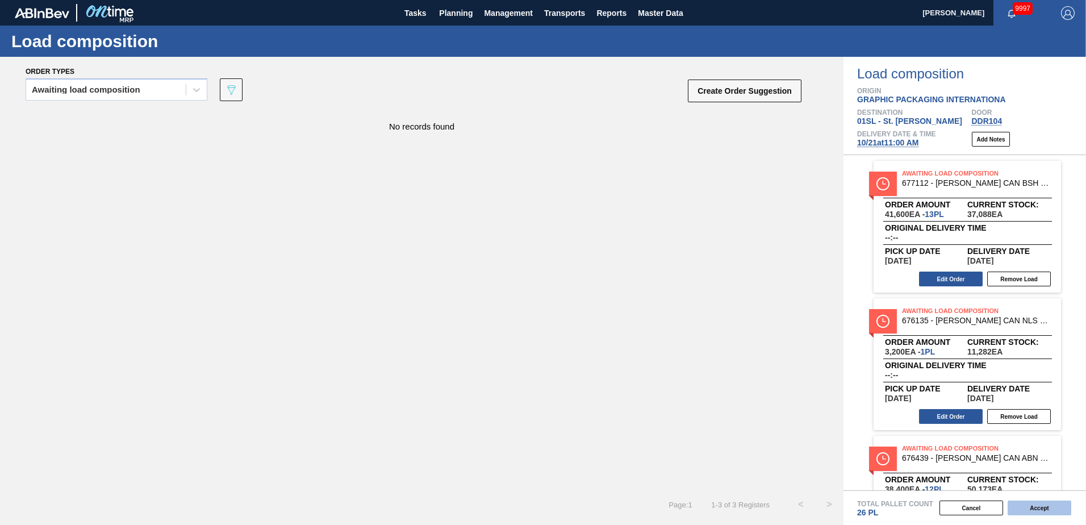
click at [1053, 512] on button "Accept" at bounding box center [1040, 507] width 64 height 15
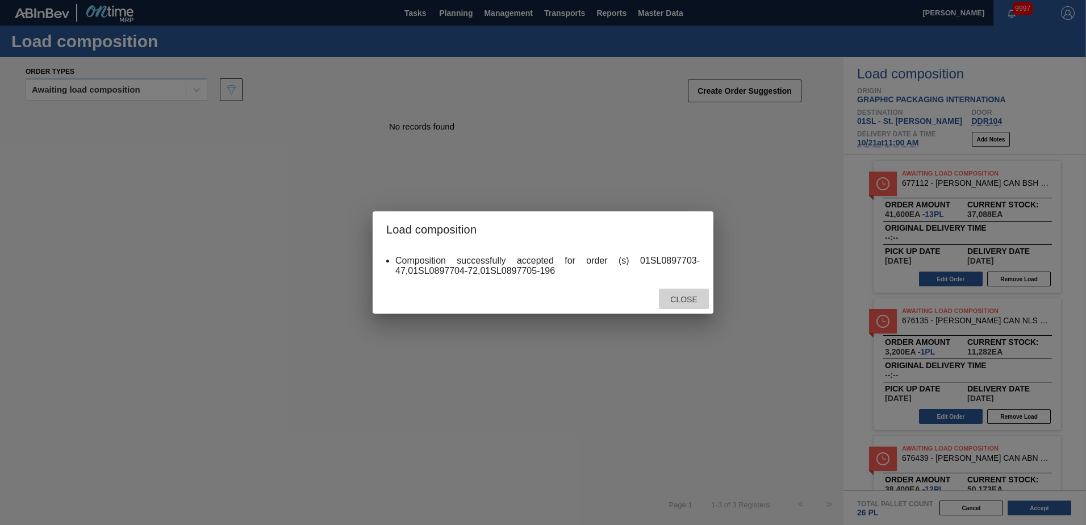
click at [696, 297] on span "Close" at bounding box center [683, 299] width 45 height 9
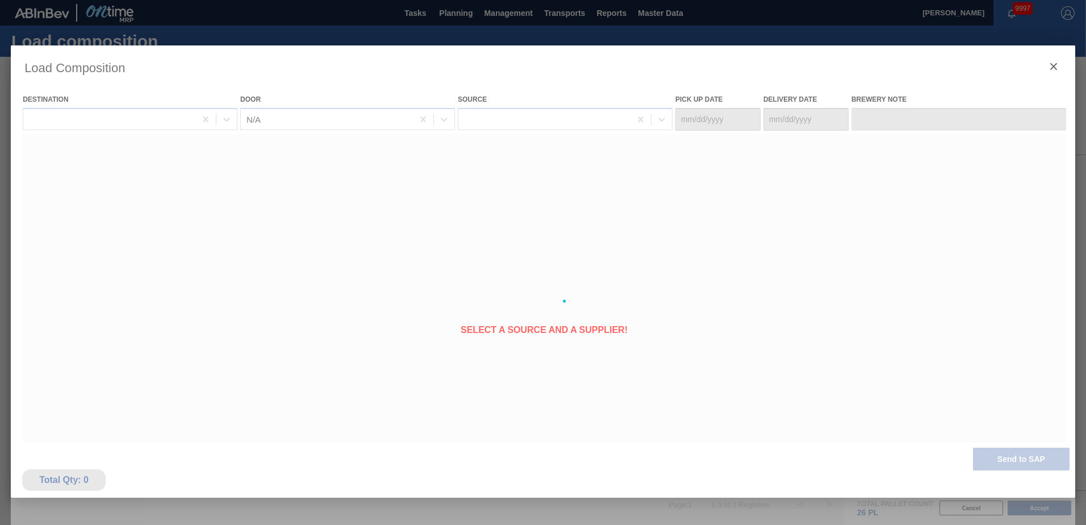
type Date "[DATE]"
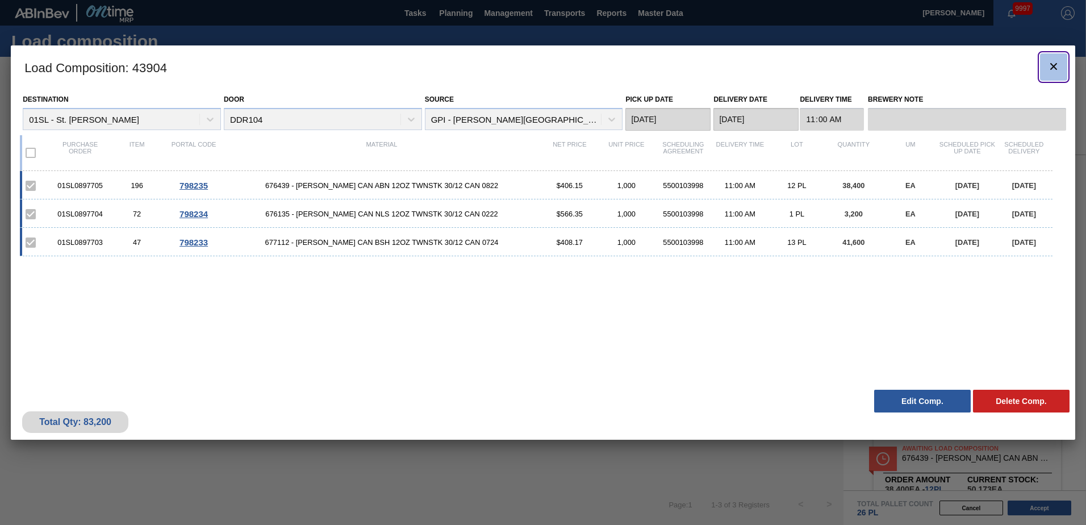
click at [1052, 66] on icon "botão de ícone" at bounding box center [1054, 67] width 14 height 14
